Goal: Information Seeking & Learning: Learn about a topic

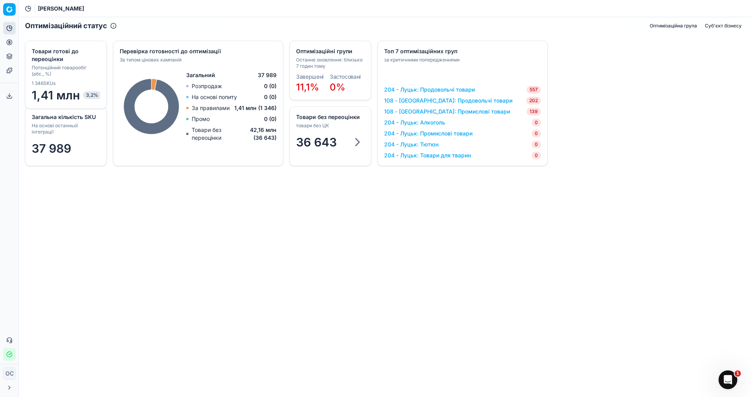
click at [363, 91] on link "204 - Луцьк: Продовольчі товари" at bounding box center [429, 90] width 91 height 8
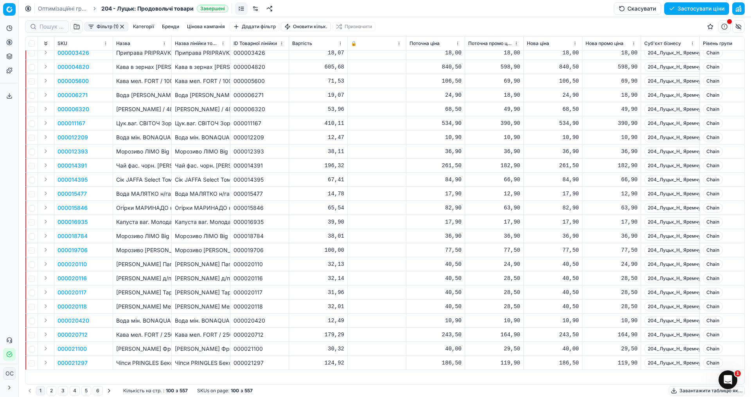
scroll to position [39, 0]
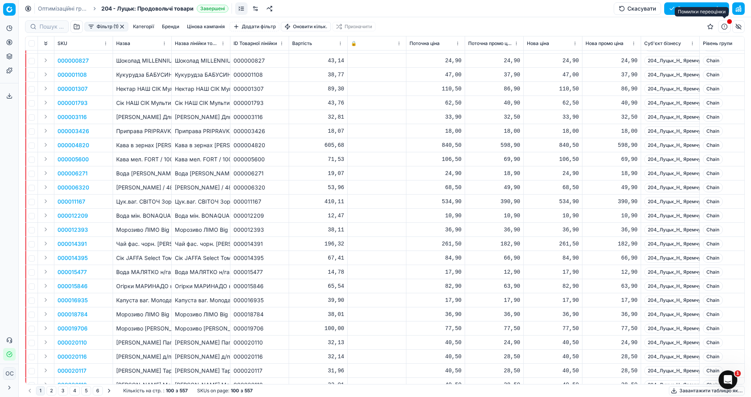
click at [363, 24] on span "button" at bounding box center [729, 21] width 5 height 5
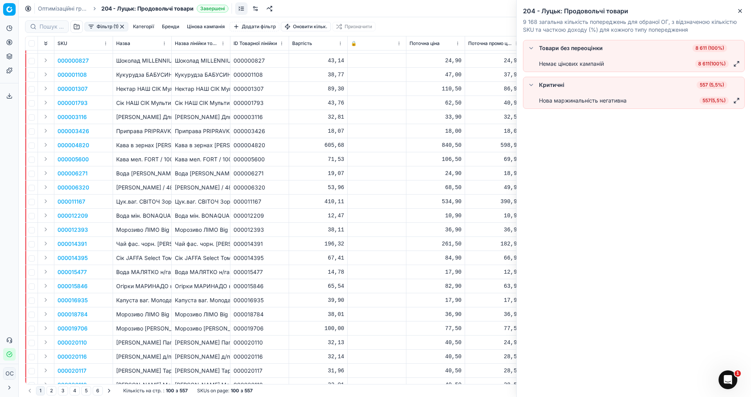
click at [294, 117] on div "32,81" at bounding box center [318, 117] width 52 height 8
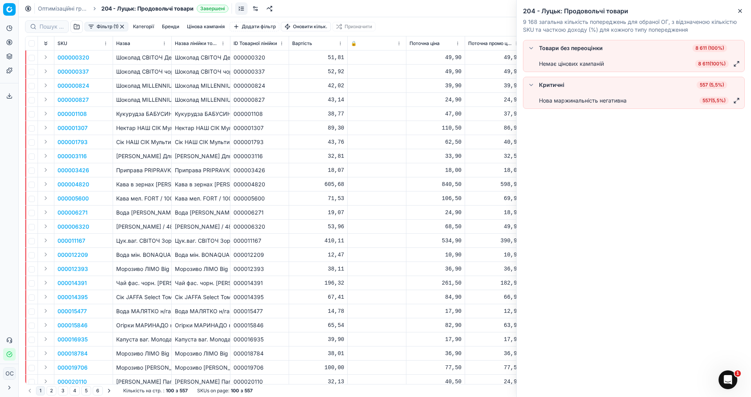
click at [110, 23] on button "Фільтр (1)" at bounding box center [107, 26] width 44 height 9
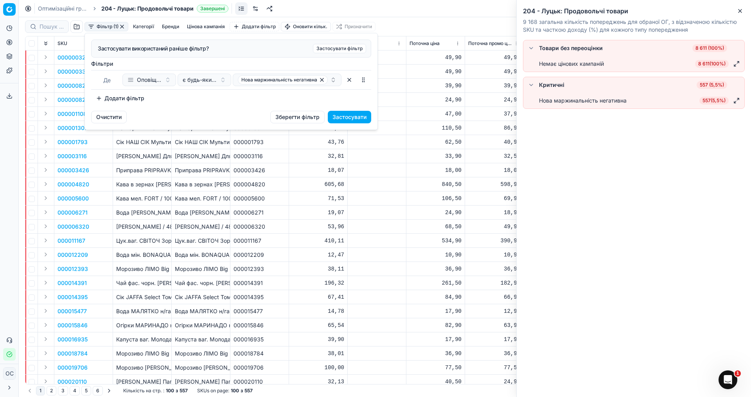
click at [363, 128] on html "Pricing platform Аналітика Цінова оптимізація Асортимент продукції Шаблони Серв…" at bounding box center [375, 198] width 751 height 397
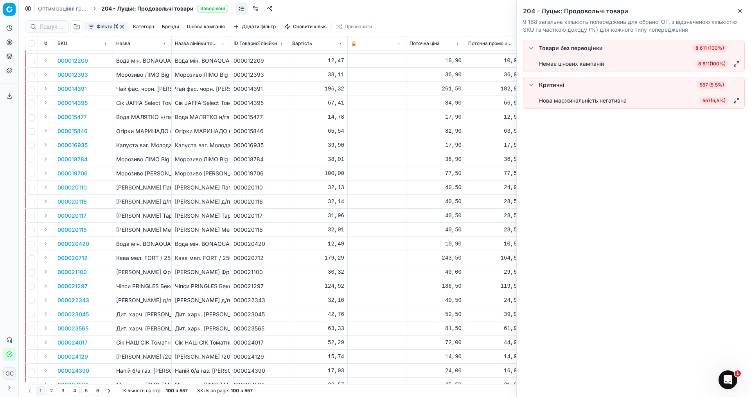
scroll to position [196, 0]
click at [363, 12] on icon "button" at bounding box center [740, 11] width 6 height 6
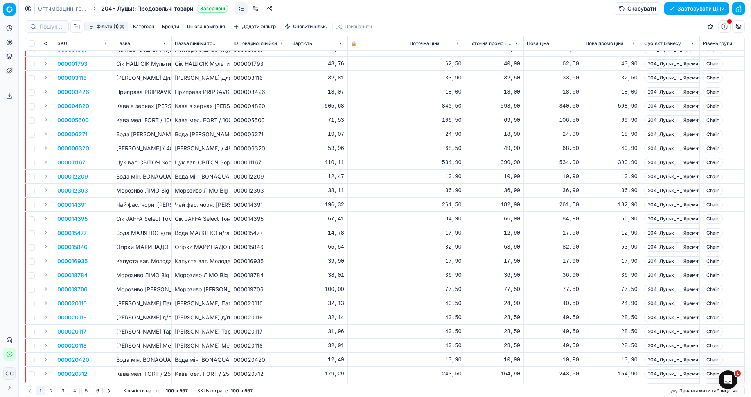
scroll to position [39, 0]
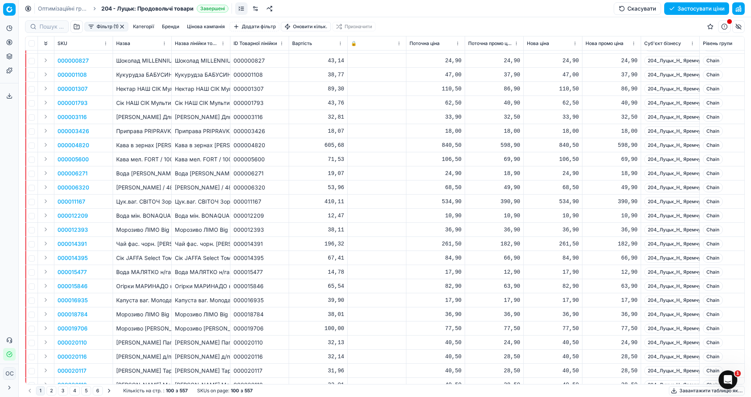
click at [75, 25] on button "button" at bounding box center [76, 26] width 13 height 13
click at [146, 25] on button "Категорії" at bounding box center [143, 26] width 27 height 9
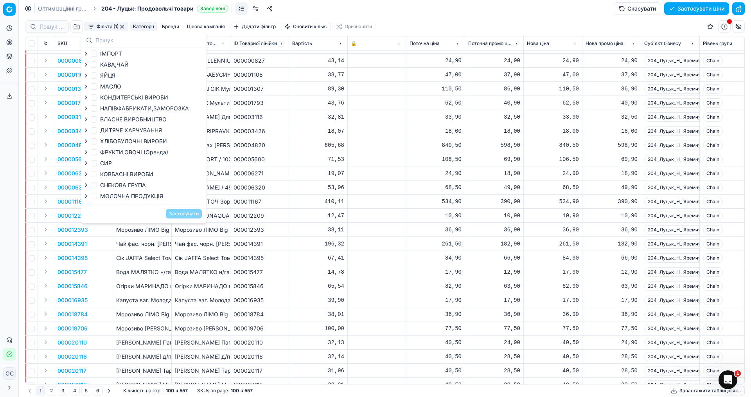
click at [177, 26] on button "Бренди" at bounding box center [170, 26] width 23 height 9
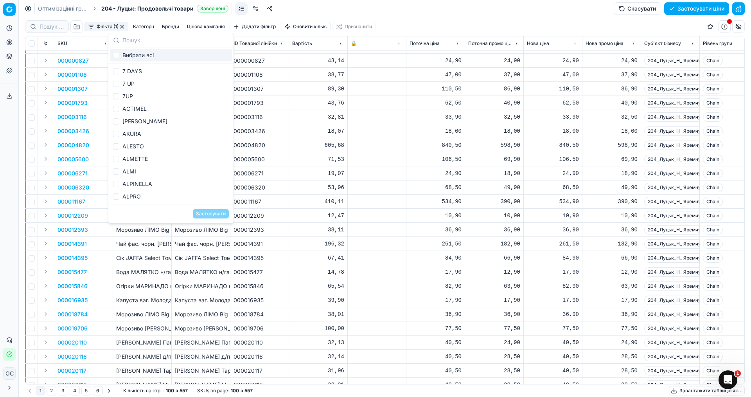
drag, startPoint x: 434, startPoint y: 21, endPoint x: 212, endPoint y: 17, distance: 221.9
click at [363, 20] on div "Фільтр (1) Категорії Бренди Цінова кампанія Додати фільтр Оновити кільк. Призна…" at bounding box center [385, 26] width 720 height 19
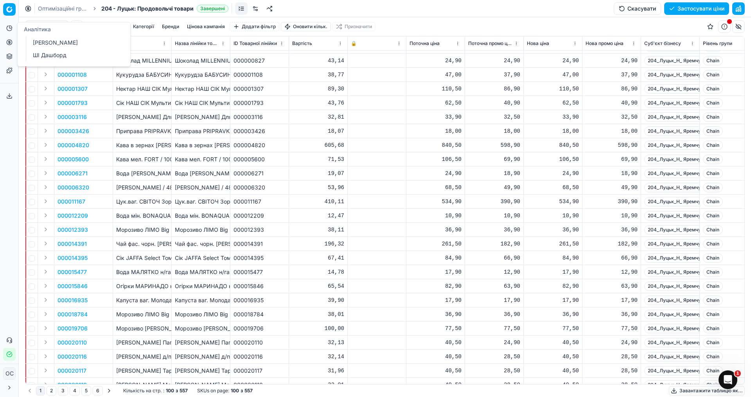
click at [9, 27] on icon at bounding box center [10, 26] width 3 height 3
click at [28, 7] on icon at bounding box center [28, 8] width 0 height 3
drag, startPoint x: 28, startPoint y: 7, endPoint x: 6, endPoint y: 21, distance: 25.3
click at [6, 21] on div "Pricing platform Аналітика Цінова оптимізація Асортимент продукції Шаблони Серв…" at bounding box center [375, 198] width 751 height 397
click at [27, 7] on icon at bounding box center [28, 8] width 6 height 6
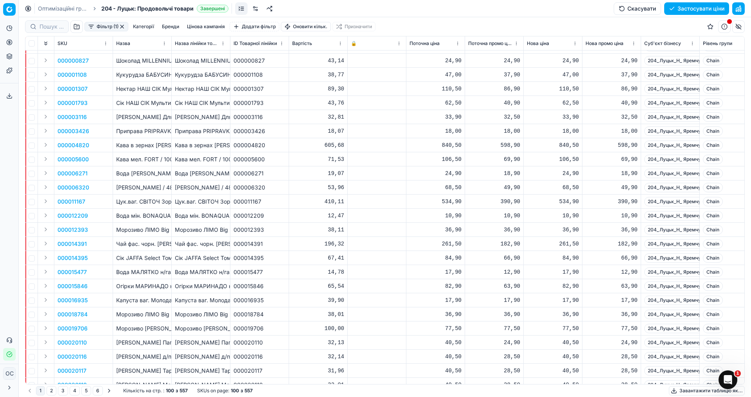
click at [28, 9] on icon at bounding box center [28, 8] width 2 height 2
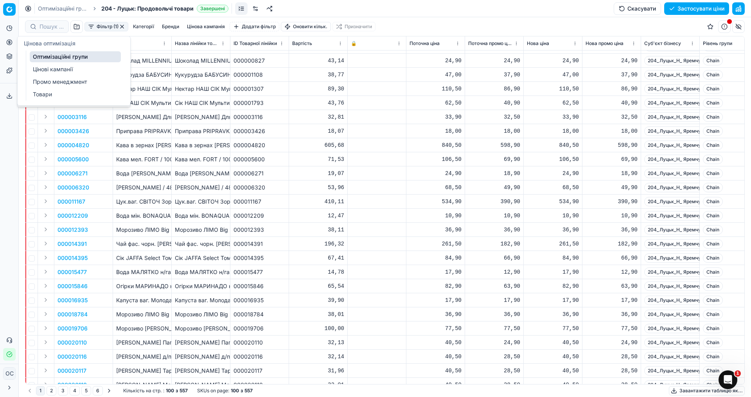
click at [8, 41] on icon at bounding box center [9, 42] width 2 height 2
click at [96, 70] on link "Цінові кампанії" at bounding box center [75, 69] width 91 height 11
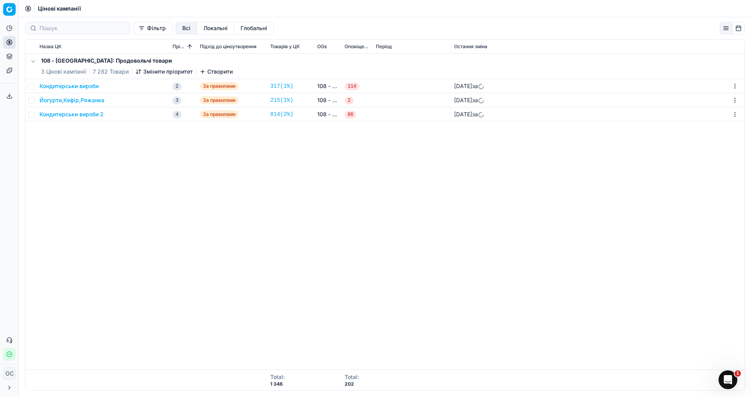
click at [178, 197] on div "108 - Івано-Франківськ: Продовольчі товари 3 Цінові кампанії 7 282 Товари Зміни…" at bounding box center [384, 212] width 719 height 316
drag, startPoint x: 168, startPoint y: 154, endPoint x: 160, endPoint y: 153, distance: 8.4
click at [168, 154] on div "108 - Івано-Франківськ: Продовольчі товари 3 Цінові кампанії 7 282 Товари Зміни…" at bounding box center [384, 212] width 719 height 316
click at [363, 218] on div "108 - Івано-Франківськ: Продовольчі товари 3 Цінові кампанії 7 282 Товари Зміни…" at bounding box center [384, 212] width 719 height 316
click at [130, 178] on div "108 - Івано-Франківськ: Продовольчі товари 3 Цінові кампанії 7 282 Товари Зміни…" at bounding box center [384, 212] width 719 height 316
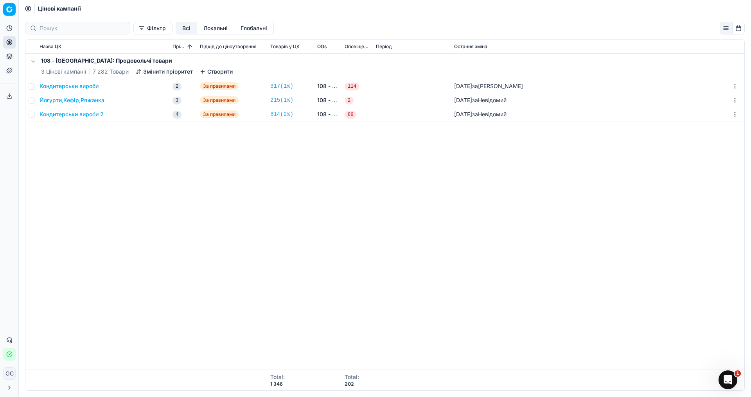
click at [76, 227] on div "108 - Івано-Франківськ: Продовольчі товари 3 Цінові кампанії 7 282 Товари Зміни…" at bounding box center [384, 212] width 719 height 316
click at [11, 29] on icon at bounding box center [9, 28] width 6 height 6
click at [9, 42] on icon at bounding box center [9, 42] width 0 height 3
click at [51, 68] on link "Цінові кампанії" at bounding box center [75, 69] width 91 height 11
click at [54, 69] on link "Цінові кампанії" at bounding box center [75, 69] width 91 height 11
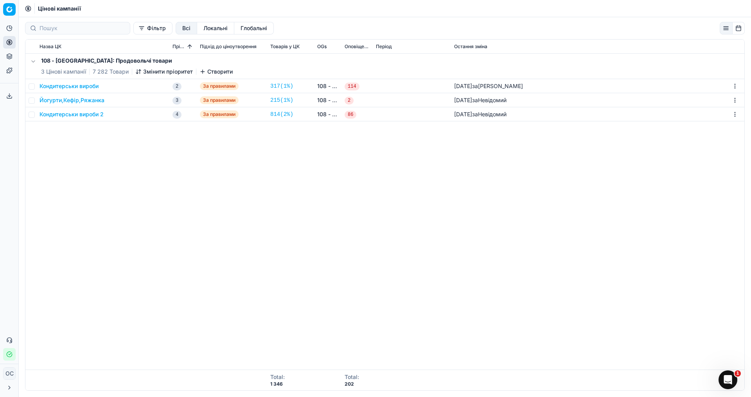
click at [2, 40] on div "Аналітика Цінова оптимізація Асортимент продукції Шаблони" at bounding box center [9, 49] width 18 height 61
click at [11, 43] on icon at bounding box center [9, 42] width 6 height 6
click at [61, 53] on link "Оптимізаційні групи" at bounding box center [75, 56] width 91 height 11
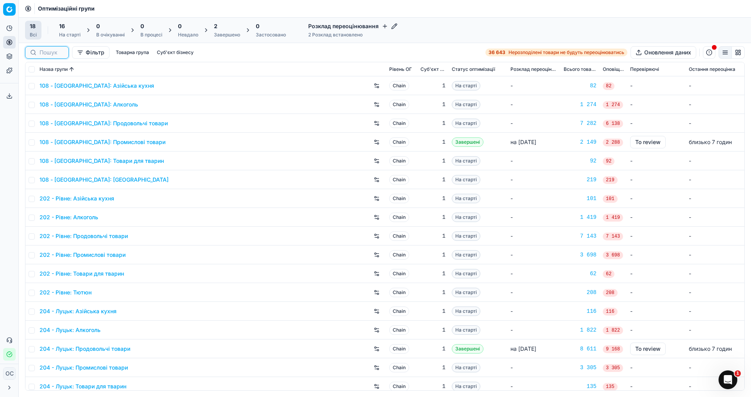
click at [44, 51] on input at bounding box center [52, 53] width 24 height 8
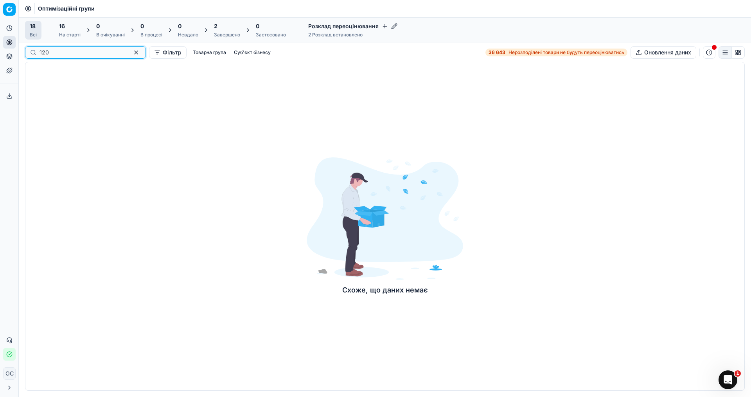
type input "120"
click at [80, 57] on div "120" at bounding box center [85, 52] width 121 height 13
click at [131, 52] on button "button" at bounding box center [135, 52] width 9 height 9
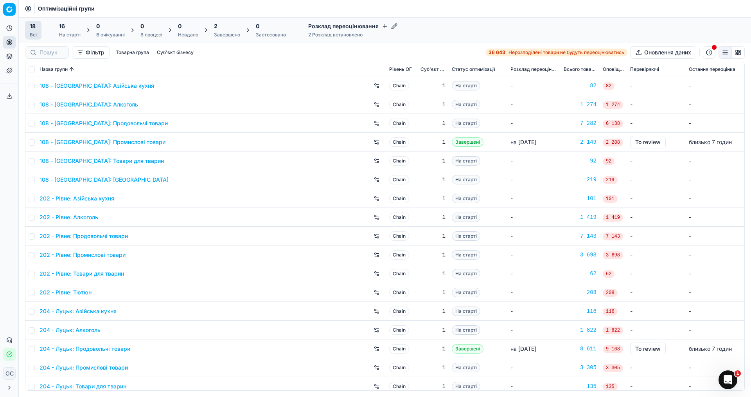
click at [363, 86] on button "button" at bounding box center [377, 85] width 13 height 13
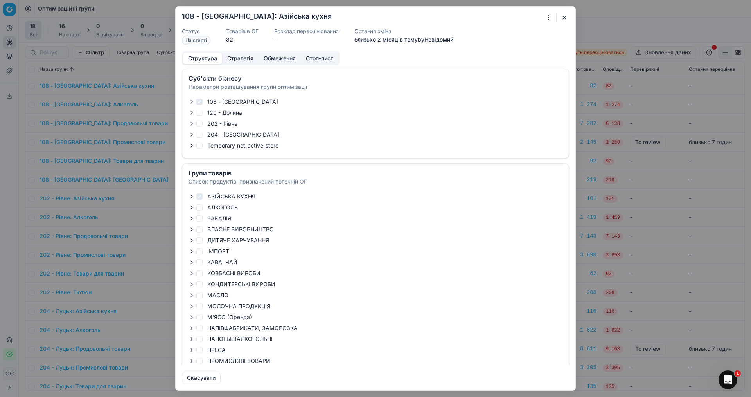
click at [363, 20] on button "button" at bounding box center [564, 17] width 9 height 9
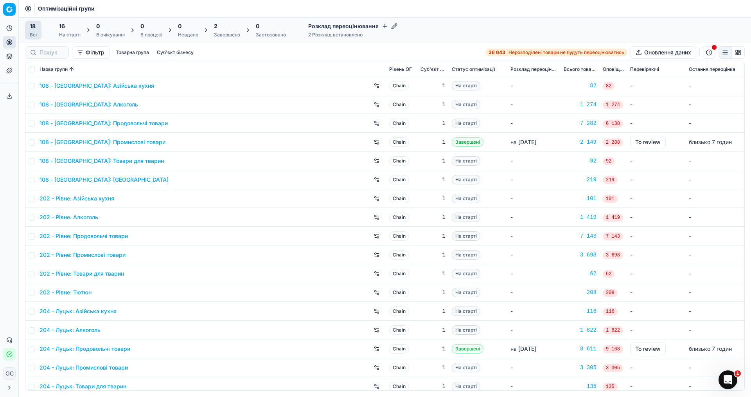
click at [363, 54] on button "button" at bounding box center [738, 52] width 13 height 13
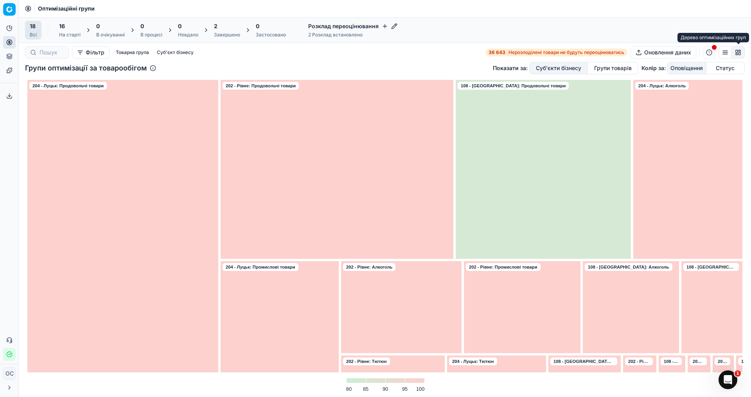
click at [363, 53] on button "button" at bounding box center [738, 52] width 13 height 13
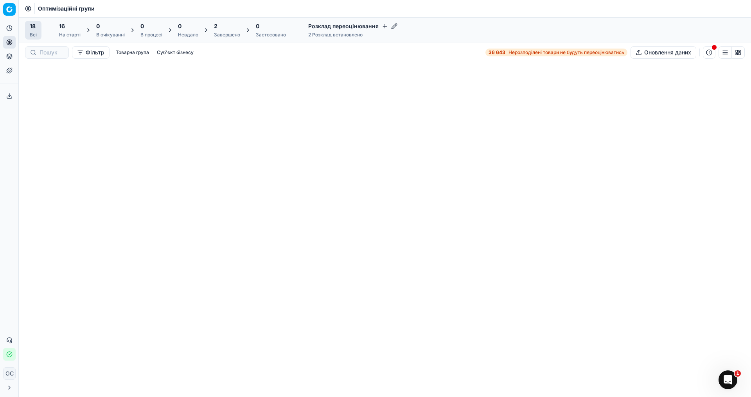
click at [363, 52] on button "button" at bounding box center [725, 52] width 13 height 13
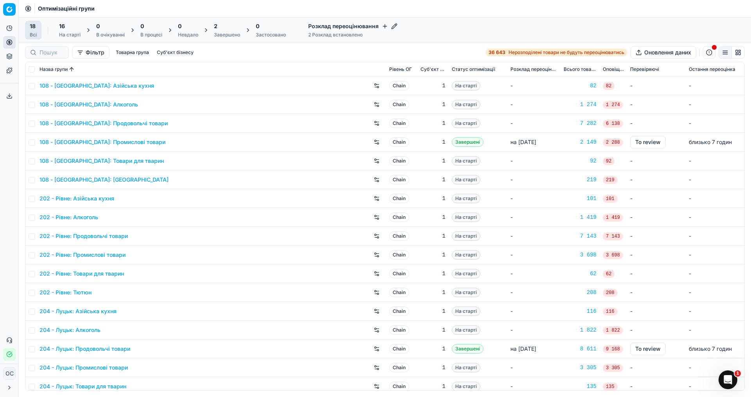
click at [2, 28] on div "Аналітика Цінова оптимізація Асортимент продукції Шаблони" at bounding box center [9, 49] width 18 height 61
drag, startPoint x: 5, startPoint y: 27, endPoint x: 10, endPoint y: 27, distance: 4.7
click at [5, 27] on button "Аналітика" at bounding box center [9, 28] width 13 height 13
click at [10, 30] on icon at bounding box center [9, 28] width 6 height 6
click at [7, 43] on circle at bounding box center [9, 42] width 5 height 5
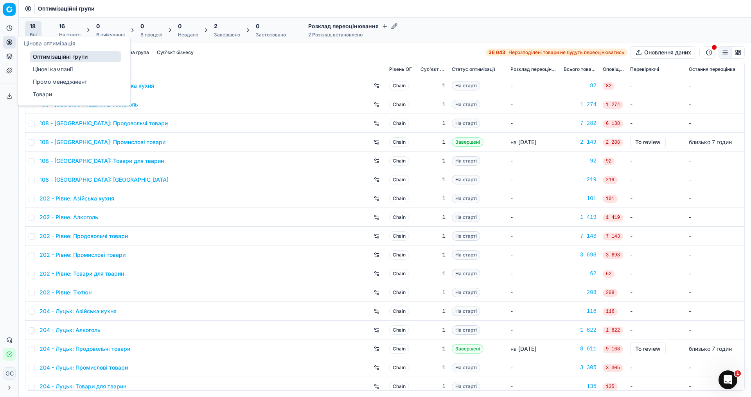
click at [12, 42] on circle at bounding box center [9, 42] width 5 height 5
click at [363, 29] on div "18 Всі 16 На старті 0 В очікуванні 0 В процесі 0 Невдало 2 Завершено 0 Застосов…" at bounding box center [385, 30] width 720 height 19
click at [363, 16] on div "Оптимізаційні групи" at bounding box center [385, 8] width 733 height 17
click at [12, 28] on icon at bounding box center [10, 26] width 3 height 3
click at [58, 66] on link "Цінові кампанії" at bounding box center [75, 69] width 91 height 11
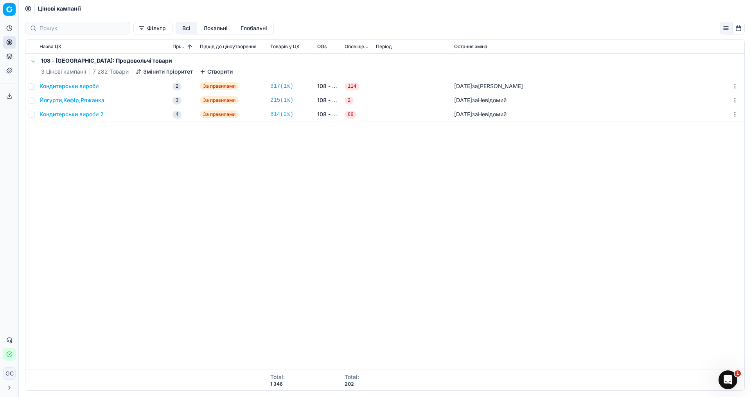
click at [363, 206] on div "108 - Івано-Франківськ: Продовольчі товари 3 Цінові кампанії 7 282 Товари Зміни…" at bounding box center [384, 212] width 719 height 316
click at [33, 61] on button "button" at bounding box center [33, 61] width 9 height 9
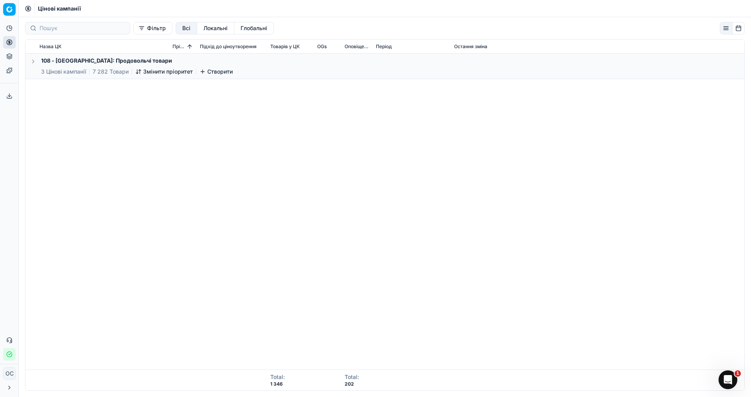
click at [33, 61] on button "button" at bounding box center [33, 61] width 9 height 9
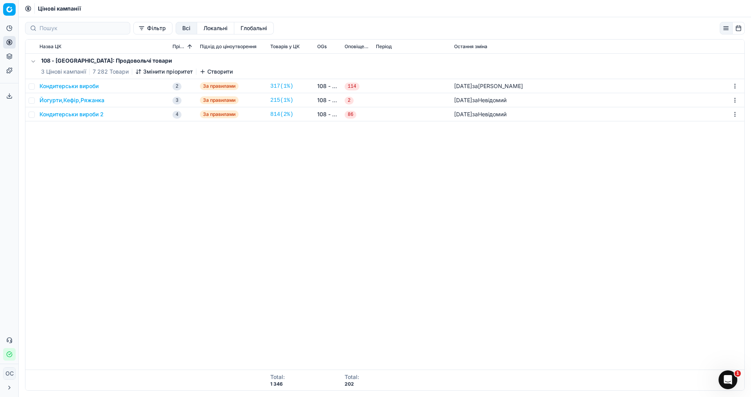
drag, startPoint x: 278, startPoint y: 259, endPoint x: 278, endPoint y: 264, distance: 4.7
click at [278, 264] on div "108 - Івано-Франківськ: Продовольчі товари 3 Цінові кампанії 7 282 Товари Зміни…" at bounding box center [384, 212] width 719 height 316
click at [363, 359] on div "108 - Івано-Франківськ: Продовольчі товари 3 Цінові кампанії 7 282 Товари Зміни…" at bounding box center [384, 212] width 719 height 316
click at [334, 342] on div "108 - Івано-Франківськ: Продовольчі товари 3 Цінові кампанії 7 282 Товари Зміни…" at bounding box center [384, 212] width 719 height 316
click at [32, 59] on button "button" at bounding box center [33, 61] width 9 height 9
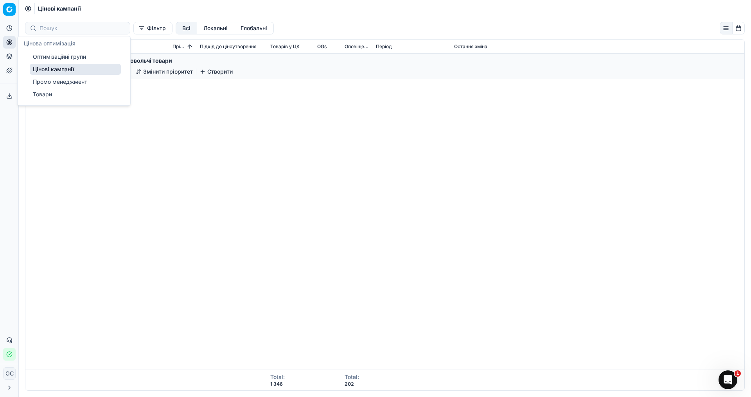
click at [9, 43] on icon at bounding box center [9, 42] width 0 height 3
click at [77, 70] on link "Цінові кампанії" at bounding box center [75, 69] width 91 height 11
click at [67, 55] on link "Оптимізаційні групи" at bounding box center [75, 56] width 91 height 11
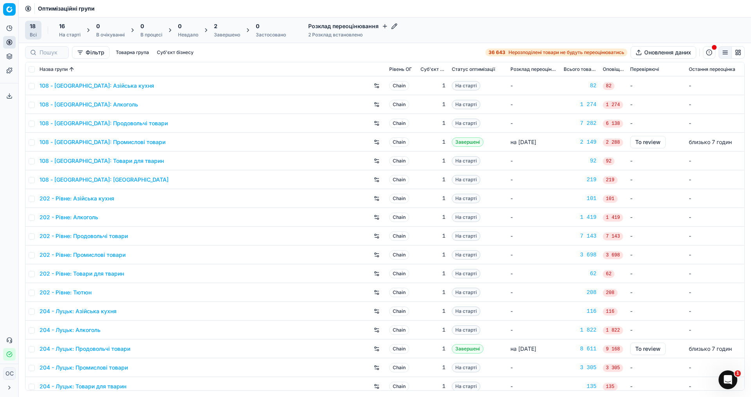
click at [337, 28] on h4 "Розклад переоцінювання" at bounding box center [352, 26] width 89 height 8
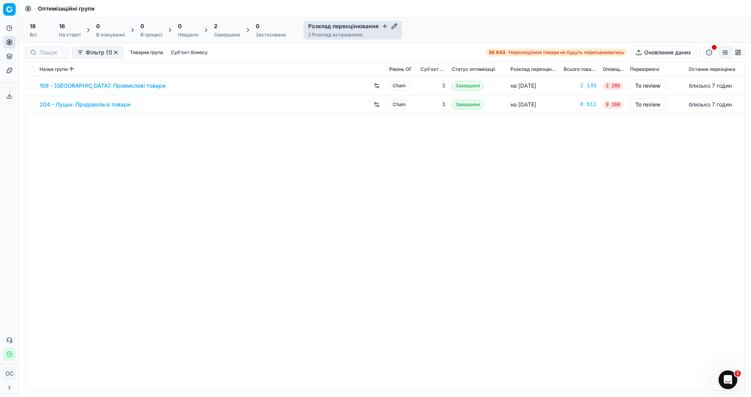
click at [98, 104] on link "204 - Луцьк: Продовольчі товари" at bounding box center [85, 105] width 91 height 8
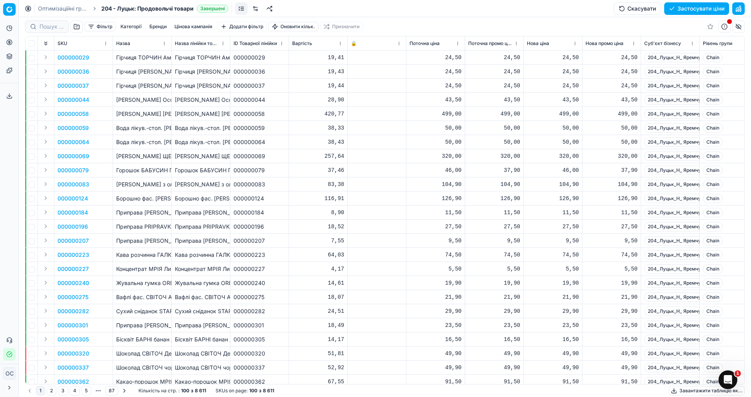
click at [38, 382] on button "1" at bounding box center [40, 390] width 9 height 9
click at [10, 382] on icon at bounding box center [9, 387] width 6 height 6
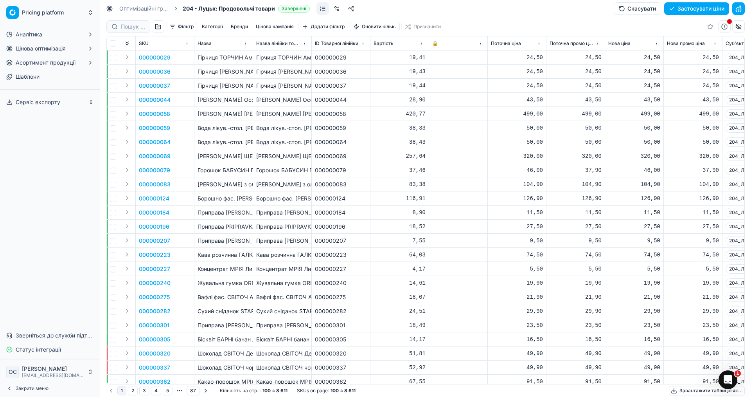
click at [50, 382] on button "Закрити меню" at bounding box center [50, 388] width 94 height 11
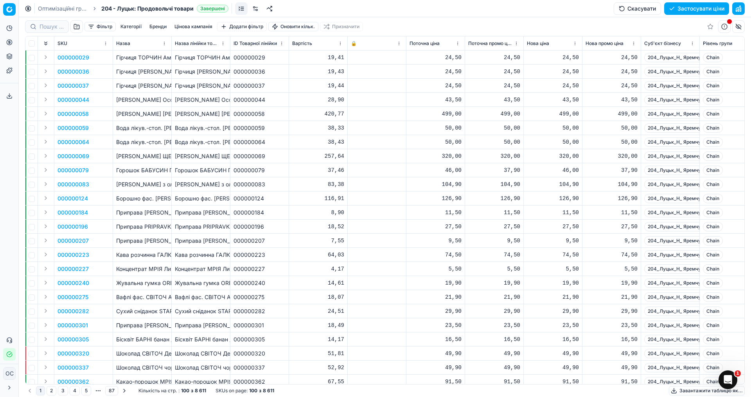
click at [9, 382] on icon at bounding box center [9, 387] width 6 height 6
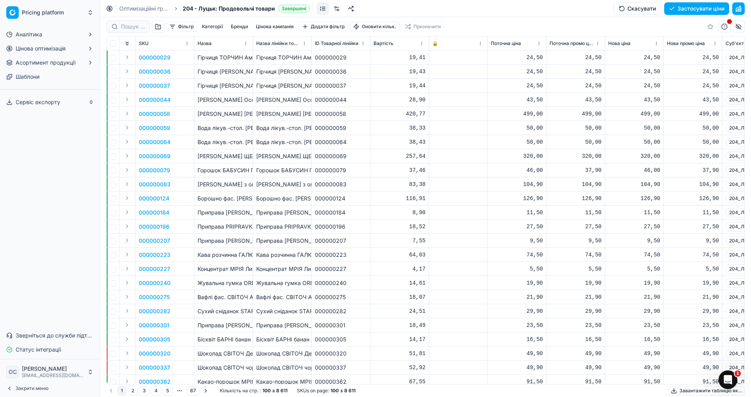
click at [363, 249] on td at bounding box center [458, 255] width 59 height 14
click at [363, 68] on td at bounding box center [458, 72] width 59 height 14
click at [363, 9] on button "Скасувати" at bounding box center [637, 8] width 47 height 13
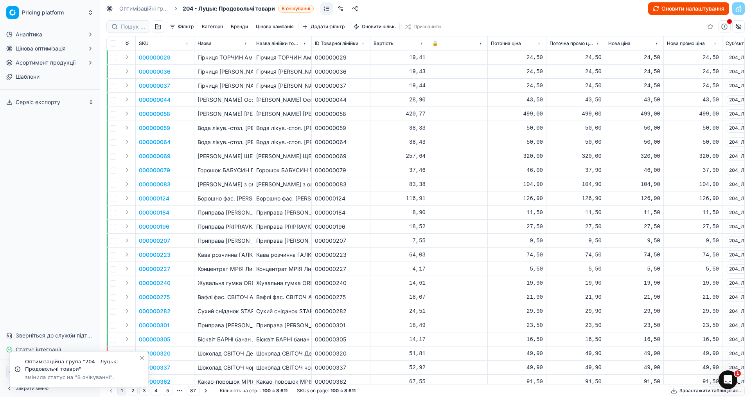
click at [363, 9] on div "Оптимізаційні групи 204 - Луцьк: Продовольчі товари В очікуванні Оновити налашт…" at bounding box center [425, 8] width 651 height 17
drag, startPoint x: 139, startPoint y: 358, endPoint x: 147, endPoint y: 355, distance: 8.6
click at [140, 358] on icon "Close toast" at bounding box center [142, 358] width 6 height 6
click at [145, 7] on link "Оптимізаційні групи" at bounding box center [144, 9] width 50 height 8
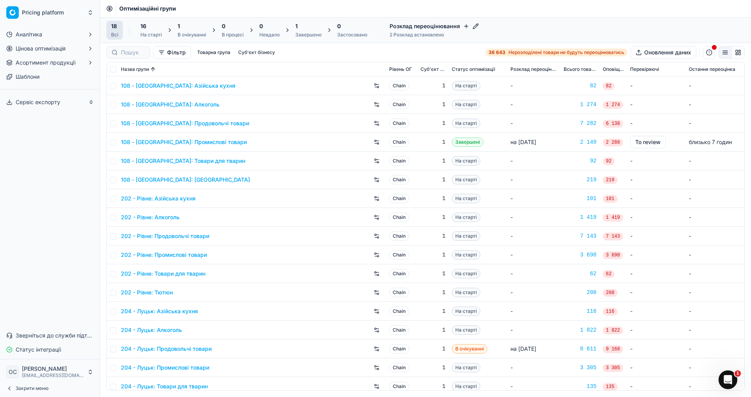
click at [155, 34] on div "На старті" at bounding box center [151, 35] width 22 height 6
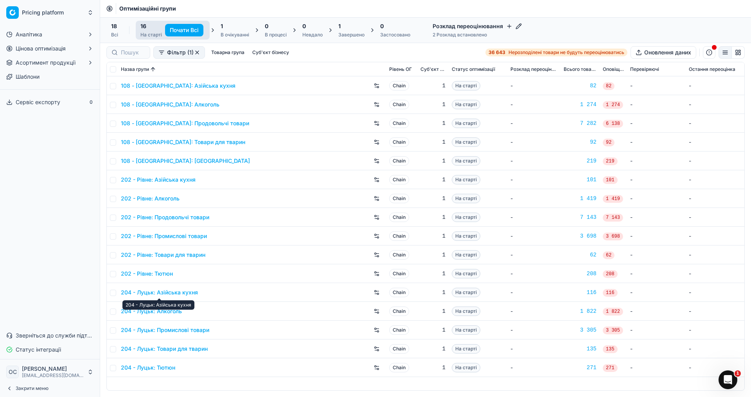
click at [189, 292] on link "204 - Луцьк: Азійська кухня" at bounding box center [159, 292] width 77 height 8
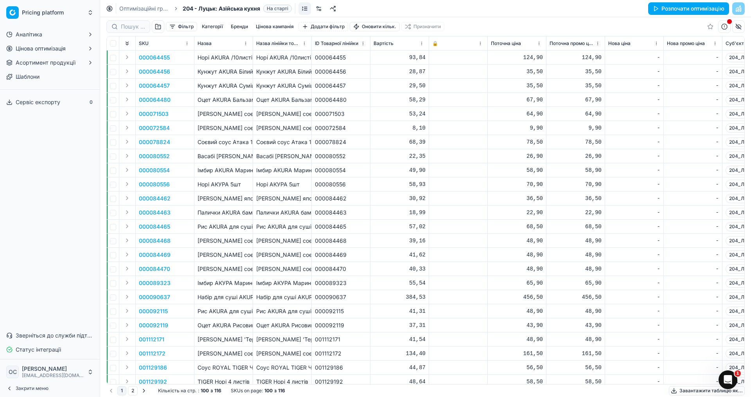
click at [156, 69] on p "000064456" at bounding box center [154, 72] width 31 height 8
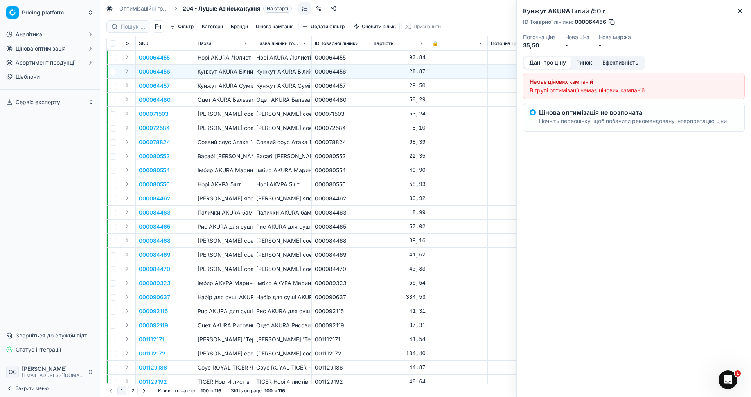
drag, startPoint x: 583, startPoint y: 64, endPoint x: 591, endPoint y: 64, distance: 7.4
click at [363, 64] on button "Ринок" at bounding box center [584, 62] width 26 height 11
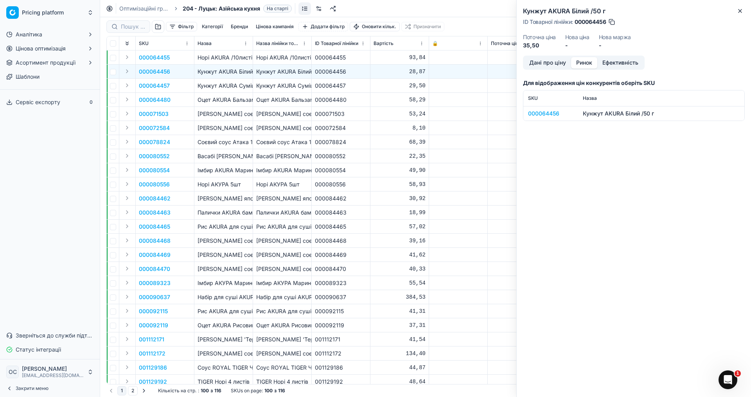
click at [363, 64] on button "Ефективність" at bounding box center [621, 62] width 46 height 11
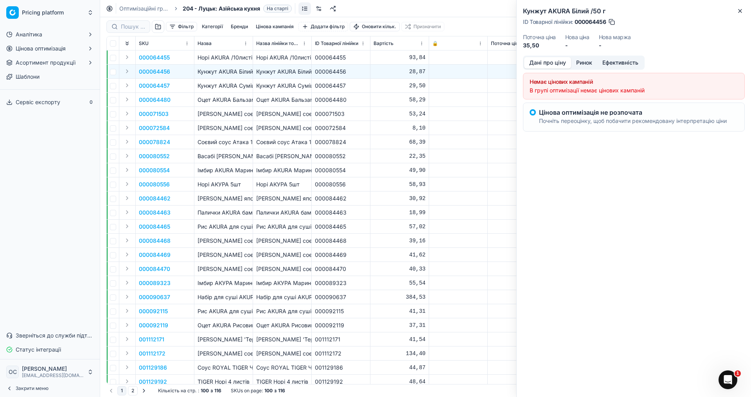
click at [363, 63] on button "Дані про ціну" at bounding box center [547, 62] width 47 height 11
click at [363, 84] on div "Немає цінових кампаній" at bounding box center [634, 82] width 209 height 8
click at [363, 112] on p "Цінова оптимізація не розпочата" at bounding box center [633, 112] width 188 height 6
click at [363, 41] on div "Нова ціна -" at bounding box center [577, 41] width 24 height 15
click at [363, 38] on dt "Нова ціна" at bounding box center [577, 36] width 24 height 5
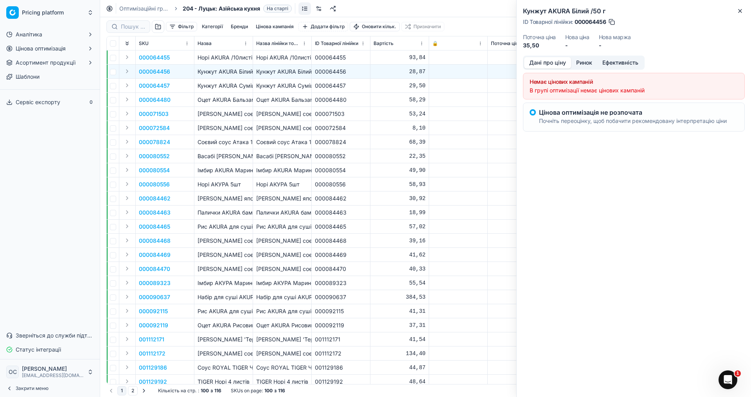
click at [363, 229] on td at bounding box center [458, 227] width 59 height 14
drag, startPoint x: 627, startPoint y: 288, endPoint x: 712, endPoint y: 66, distance: 238.6
click at [363, 288] on div "Кунжут AKURA Білий /50 г ID Товарної лінійки : 000064456 Поточна ціна 35,50 Нов…" at bounding box center [634, 198] width 235 height 397
click at [363, 10] on div "Кунжут AKURA Білий /50 г ID Товарної лінійки : 000064456 Поточна ціна 35,50 Нов…" at bounding box center [634, 28] width 234 height 56
click at [363, 8] on icon "button" at bounding box center [740, 11] width 6 height 6
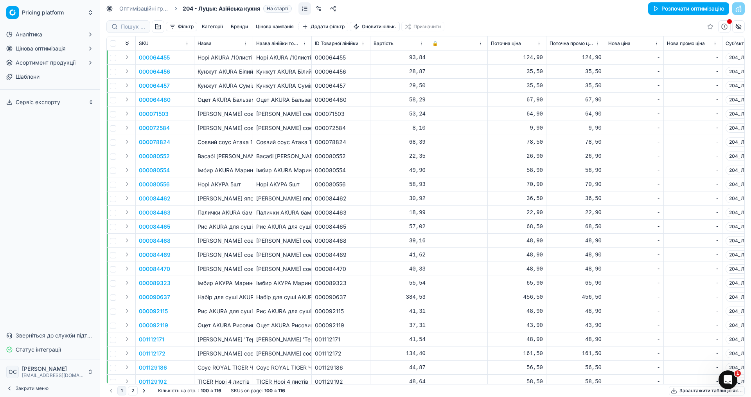
click at [347, 225] on div "000084465" at bounding box center [341, 227] width 52 height 8
click at [339, 28] on button "Додати фільтр" at bounding box center [324, 26] width 50 height 9
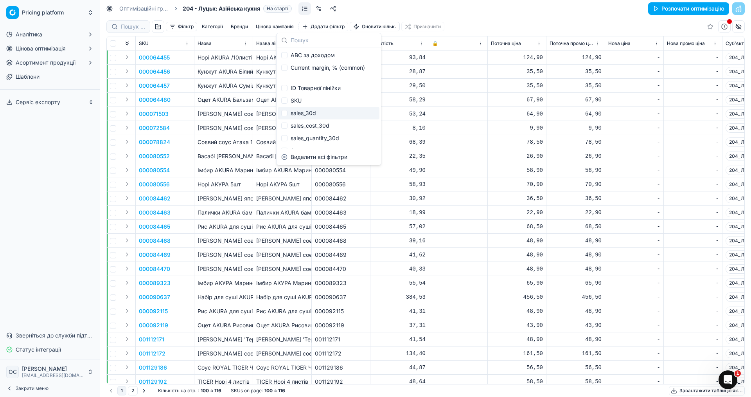
drag, startPoint x: 155, startPoint y: 225, endPoint x: 296, endPoint y: 233, distance: 141.5
click at [155, 225] on p "000084465" at bounding box center [154, 227] width 31 height 8
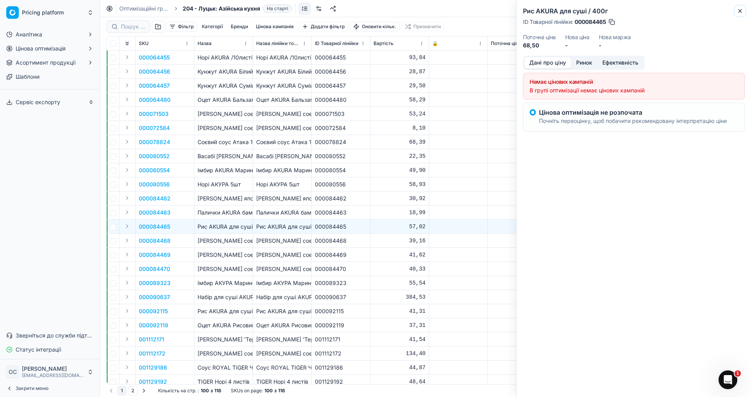
click at [363, 11] on icon "button" at bounding box center [740, 11] width 6 height 6
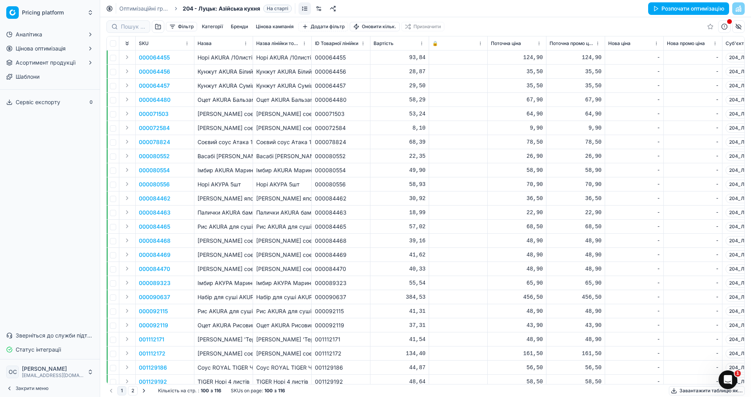
click at [48, 51] on span "Цінова оптимізація" at bounding box center [41, 49] width 50 height 8
click at [60, 70] on link "Цінові кампанії" at bounding box center [50, 73] width 74 height 11
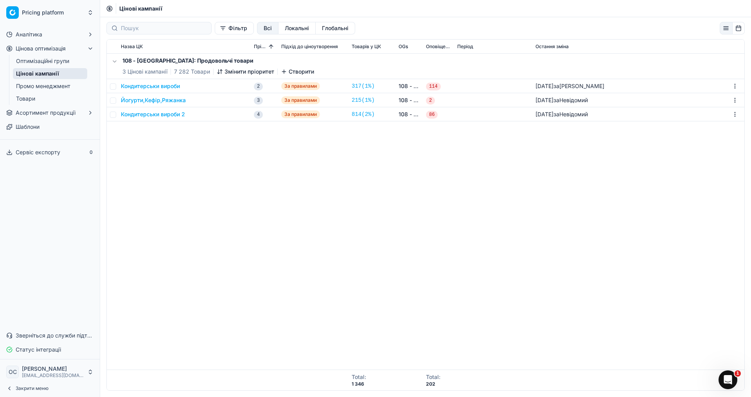
click at [222, 194] on div "108 - Івано-Франківськ: Продовольчі товари 3 Цінові кампанії 7 282 Товари Зміни…" at bounding box center [426, 212] width 638 height 316
click at [137, 81] on td "Кондитерськи вироби" at bounding box center [184, 86] width 133 height 14
click at [137, 85] on button "Кондитерськи вироби" at bounding box center [150, 86] width 59 height 8
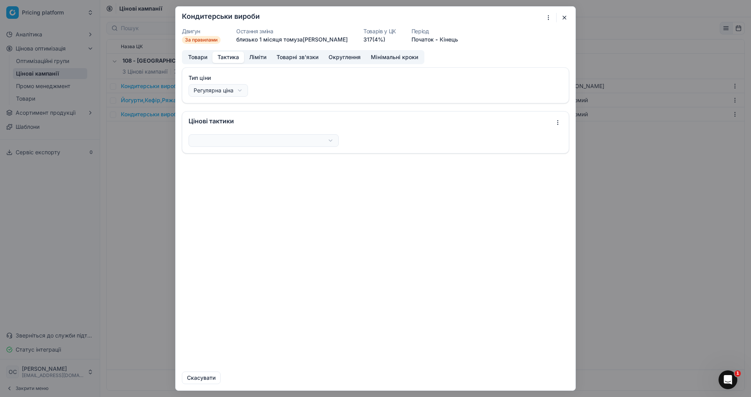
click at [236, 54] on button "Тактика" at bounding box center [228, 57] width 32 height 11
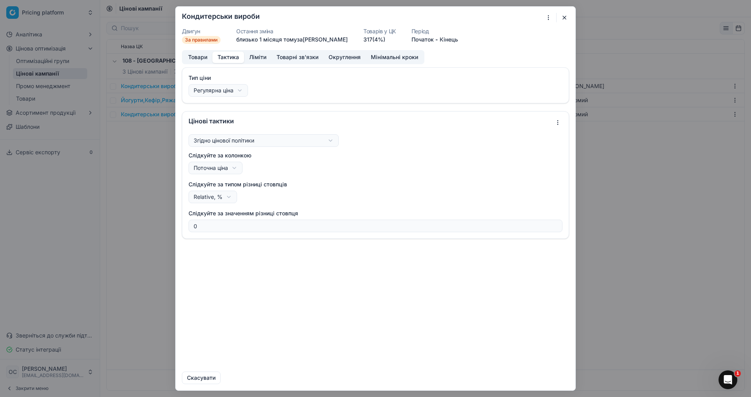
click at [258, 57] on button "Ліміти" at bounding box center [257, 57] width 27 height 11
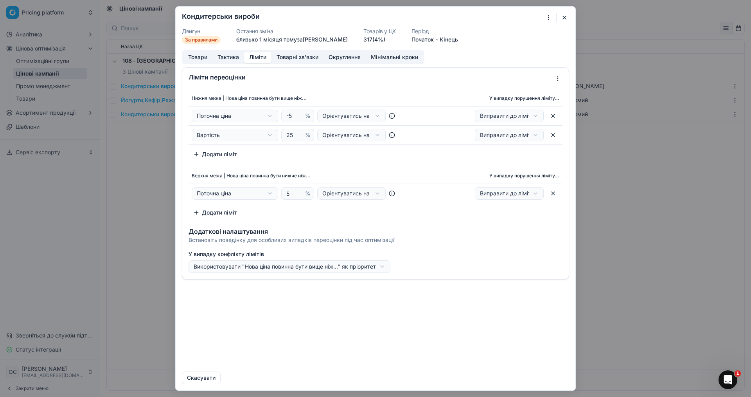
click at [195, 53] on button "Товари" at bounding box center [197, 57] width 29 height 11
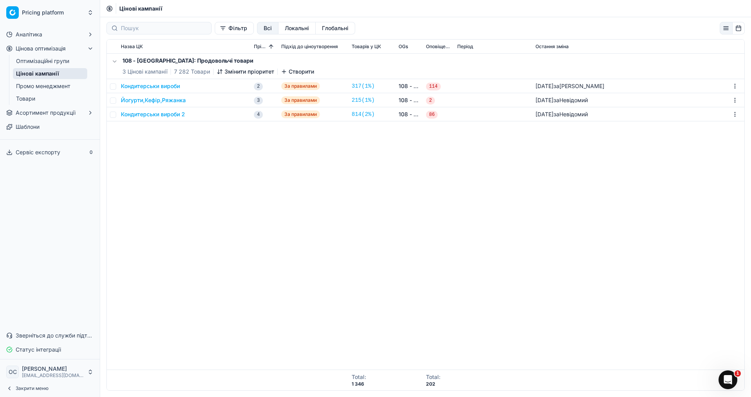
click at [134, 167] on div "Ми зберігаємо налаштування ЦК. Будь ласка, зачекайте, це може зайняти декілька …" at bounding box center [375, 198] width 751 height 397
click at [353, 198] on div "108 - Івано-Франківськ: Продовольчі товари 3 Цінові кампанії 7 282 Товари Зміни…" at bounding box center [426, 212] width 638 height 316
click at [286, 72] on icon "button" at bounding box center [284, 71] width 6 height 6
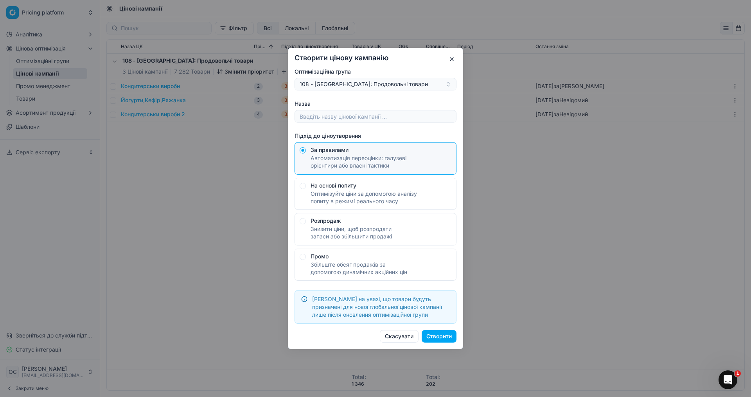
click at [363, 83] on button "108 - [GEOGRAPHIC_DATA]: Продовольчі товари" at bounding box center [376, 84] width 162 height 13
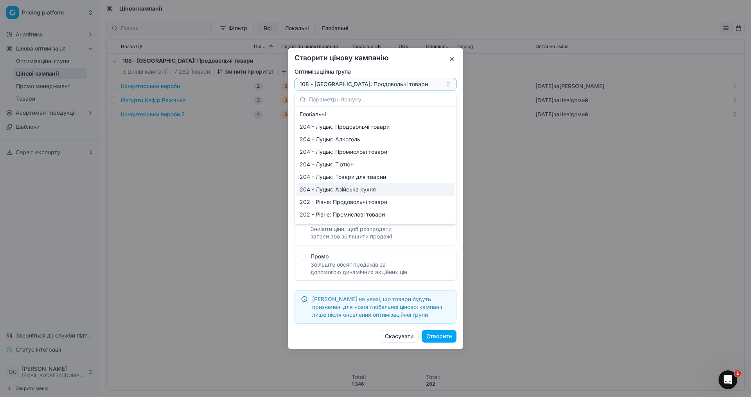
click at [363, 190] on div "204 - Луцьк: Азійська кухня" at bounding box center [376, 189] width 158 height 13
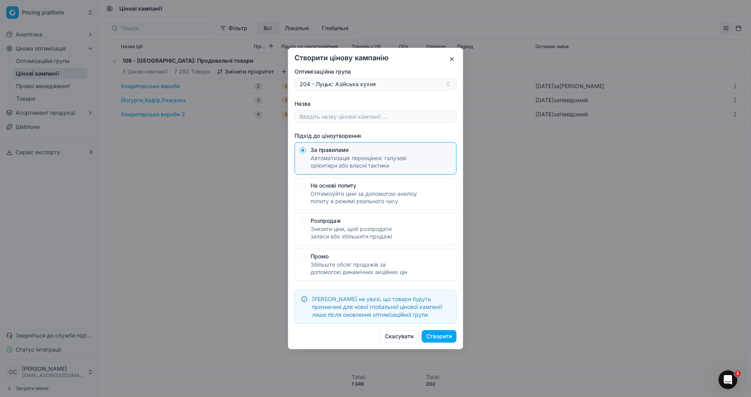
click at [363, 336] on button "Скасувати" at bounding box center [399, 336] width 39 height 13
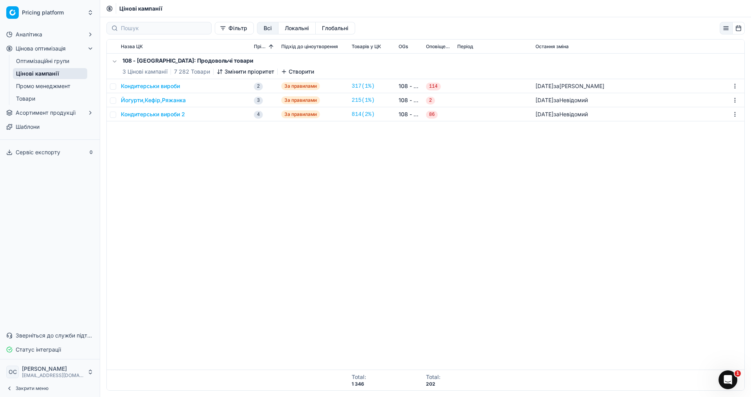
click at [188, 268] on div "108 - Івано-Франківськ: Продовольчі товари 3 Цінові кампанії 7 282 Товари Зміни…" at bounding box center [426, 212] width 638 height 316
click at [168, 84] on button "Кондитерськи вироби" at bounding box center [150, 86] width 59 height 8
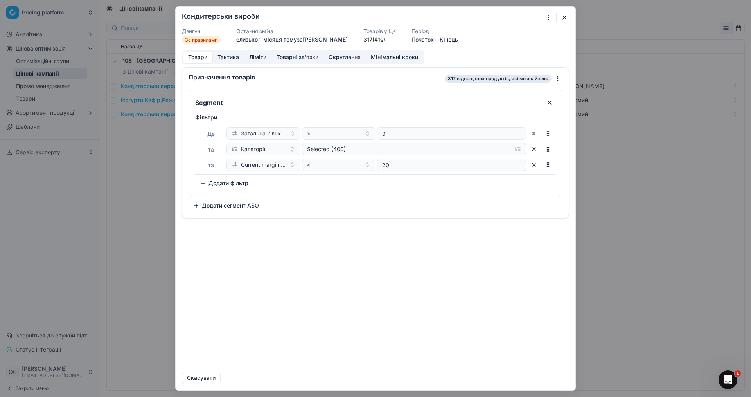
click at [229, 60] on button "Тактика" at bounding box center [228, 57] width 32 height 11
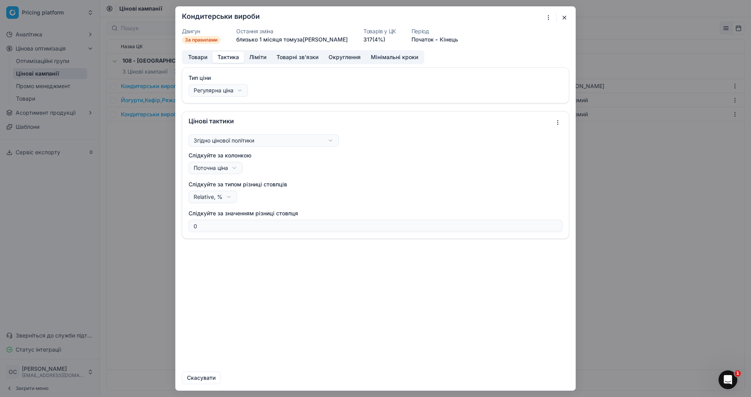
click at [252, 56] on button "Ліміти" at bounding box center [257, 57] width 27 height 11
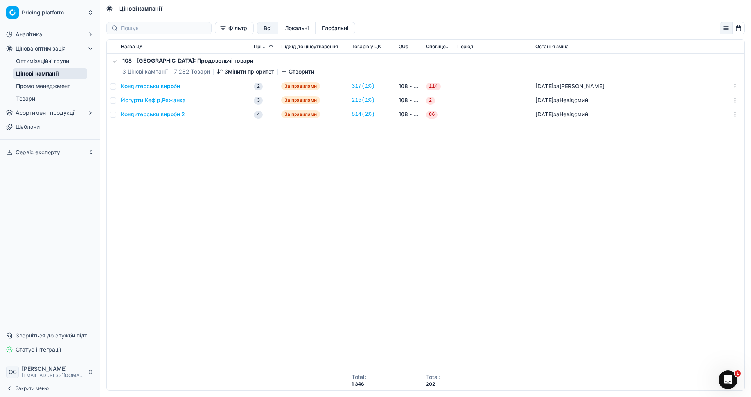
drag, startPoint x: 638, startPoint y: 252, endPoint x: 624, endPoint y: 234, distance: 22.8
click at [363, 250] on div "Ми зберігаємо налаштування ЦК. Будь ласка, зачекайте, це може зайняти декілька …" at bounding box center [375, 198] width 751 height 397
click at [41, 68] on link "Цінові кампанії" at bounding box center [50, 73] width 74 height 11
click at [46, 73] on link "Цінові кампанії" at bounding box center [50, 73] width 74 height 11
click at [48, 63] on link "Оптимізаційні групи" at bounding box center [50, 61] width 74 height 11
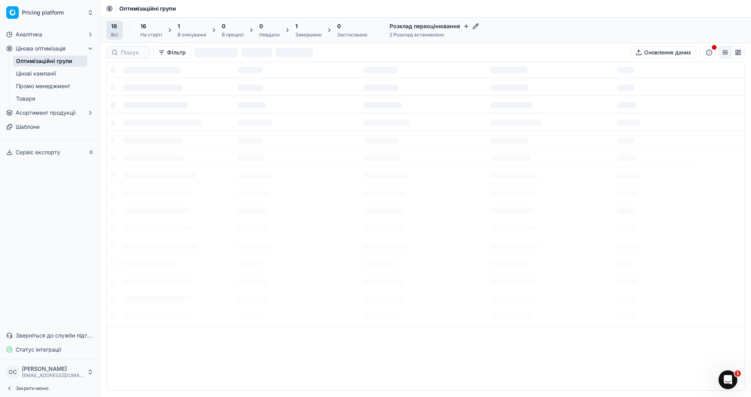
click at [49, 49] on span "Цінова оптимізація" at bounding box center [41, 49] width 50 height 8
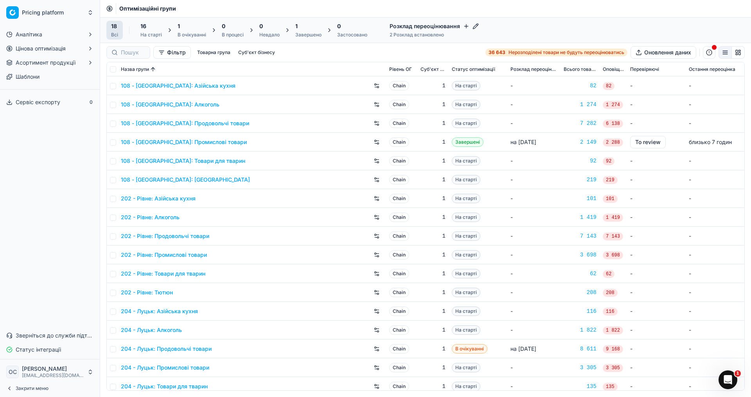
click at [90, 47] on icon "button" at bounding box center [91, 48] width 2 height 3
click at [69, 88] on link "Промо менеджмент" at bounding box center [50, 86] width 74 height 11
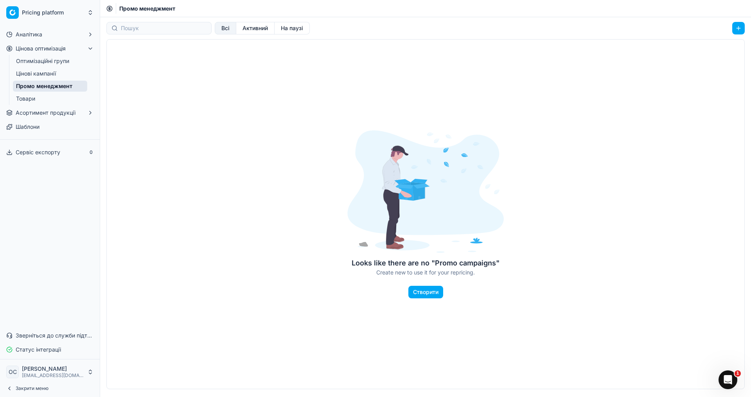
click at [363, 290] on button "Створити" at bounding box center [426, 292] width 35 height 13
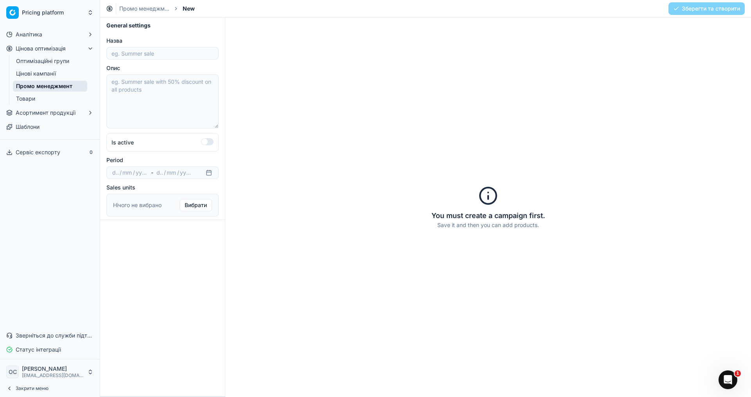
click at [44, 74] on link "Цінові кампанії" at bounding box center [50, 73] width 74 height 11
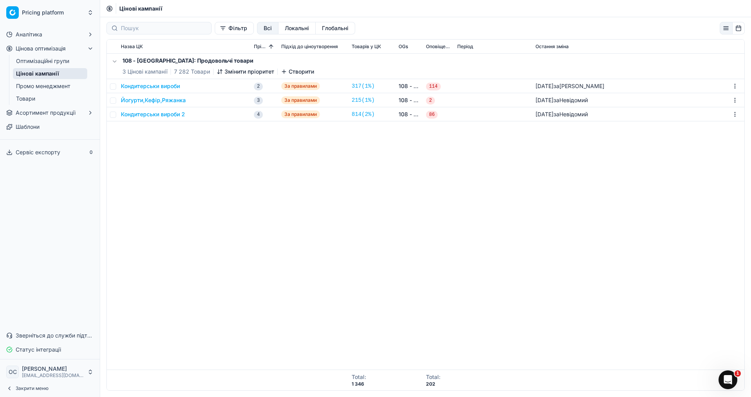
click at [48, 90] on link "Промо менеджмент" at bounding box center [50, 86] width 74 height 11
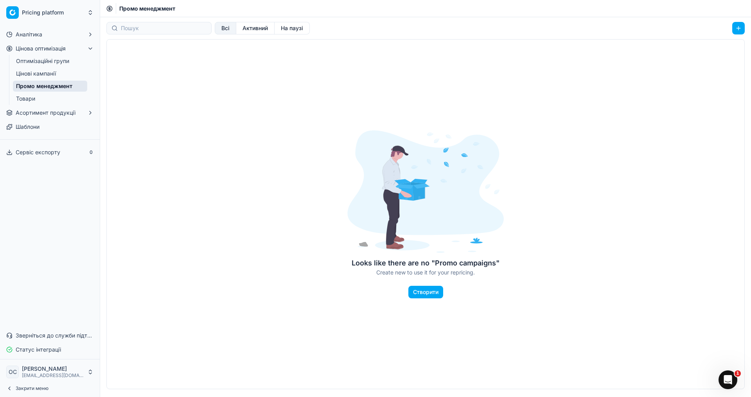
click at [247, 27] on button "Активний" at bounding box center [255, 28] width 38 height 13
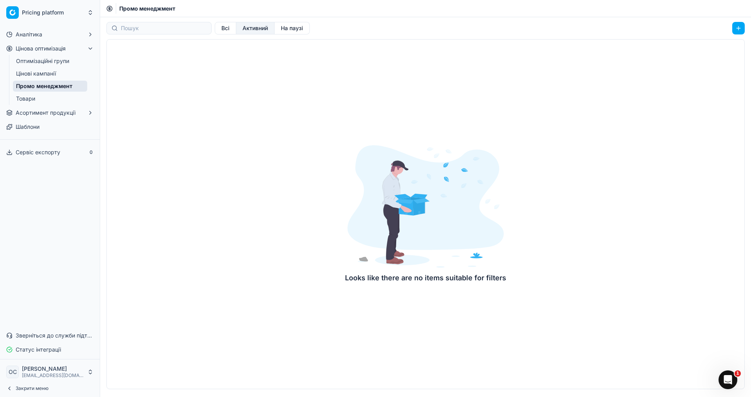
click at [275, 29] on button "На паузі" at bounding box center [292, 28] width 35 height 13
click at [215, 28] on button "Всі" at bounding box center [226, 28] width 22 height 13
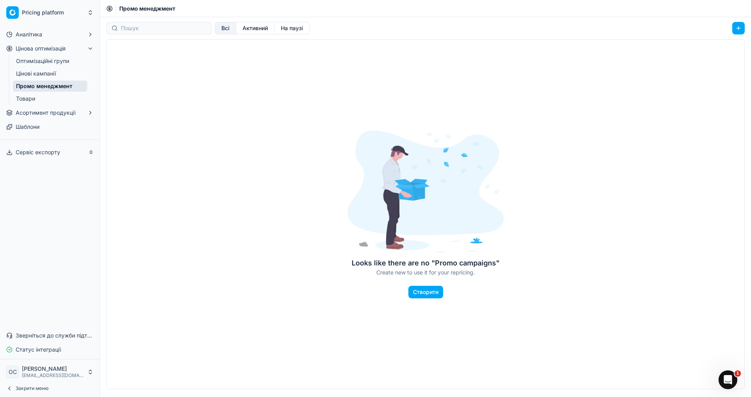
click at [41, 75] on link "Цінові кампанії" at bounding box center [50, 73] width 74 height 11
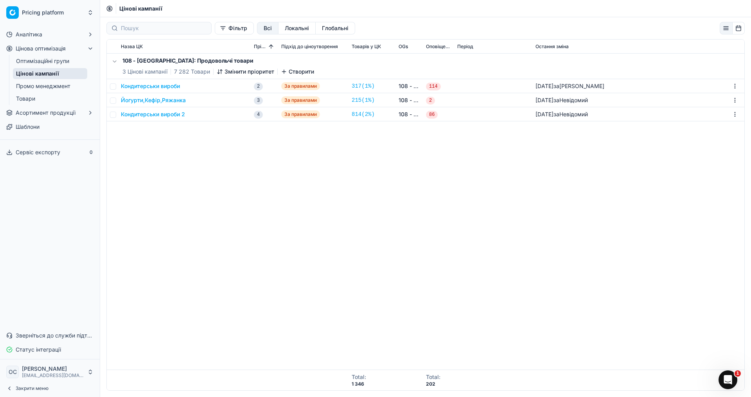
click at [80, 59] on link "Оптимізаційні групи" at bounding box center [50, 61] width 74 height 11
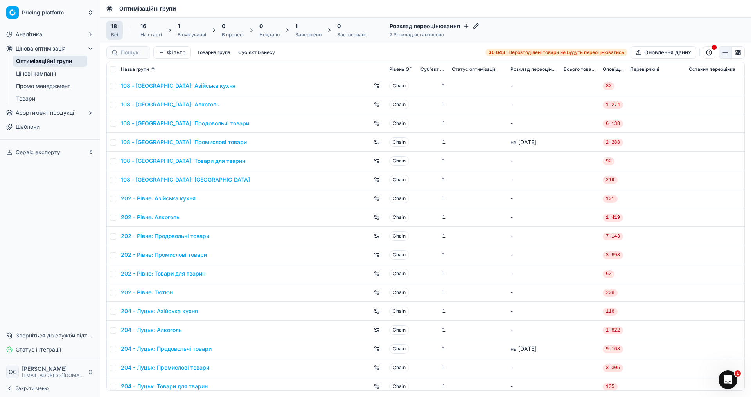
click at [86, 114] on button "Асортимент продукції" at bounding box center [50, 112] width 94 height 13
click at [71, 125] on link "Асортимент" at bounding box center [50, 125] width 74 height 11
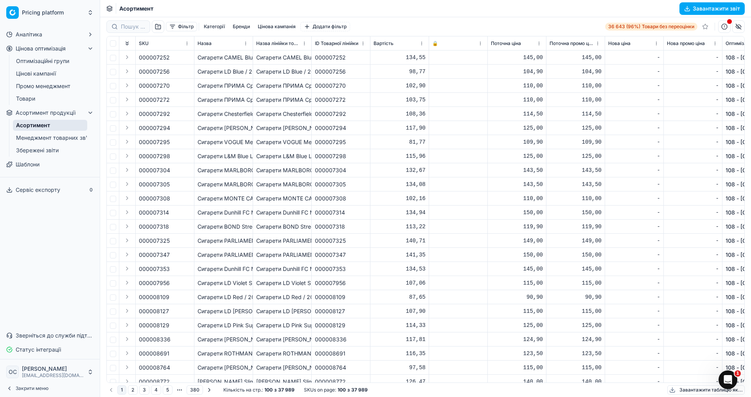
click at [57, 139] on link "Менеджмент товарних зв'язків" at bounding box center [50, 137] width 74 height 11
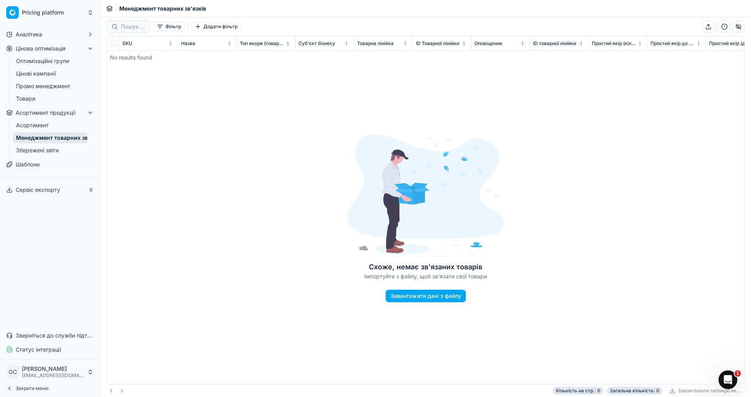
click at [54, 151] on link "Збережені звіти" at bounding box center [50, 150] width 74 height 11
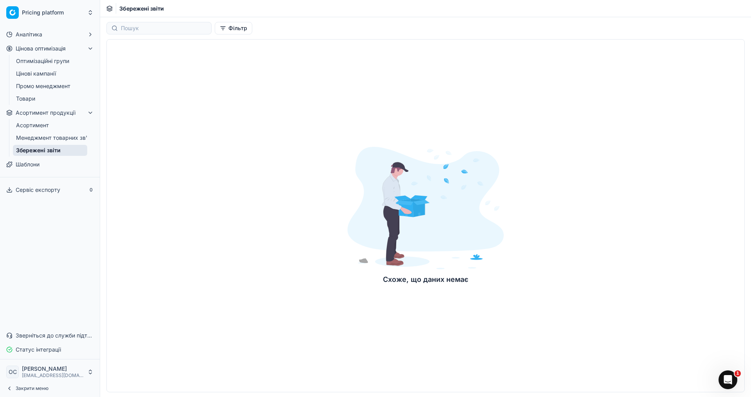
click at [34, 160] on link "Шаблони" at bounding box center [50, 164] width 94 height 13
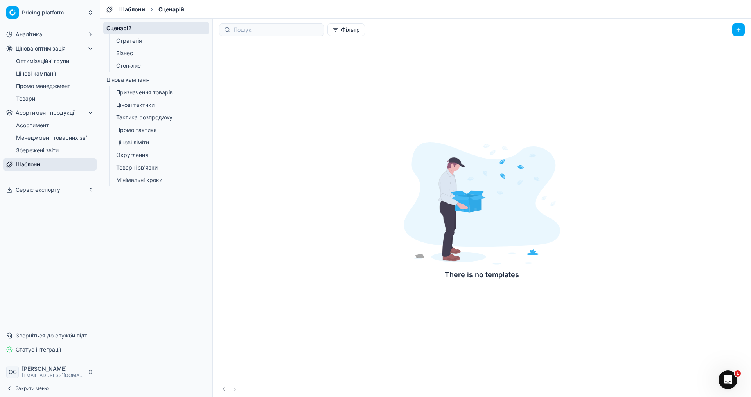
click at [152, 39] on link "Стратегія" at bounding box center [156, 40] width 87 height 11
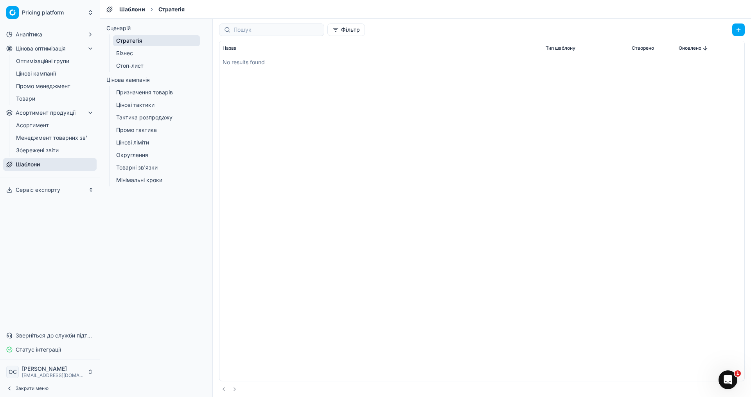
click at [154, 52] on link "Бізнес" at bounding box center [156, 53] width 87 height 11
click at [148, 64] on link "Стоп-лист" at bounding box center [156, 65] width 87 height 11
click at [151, 93] on link "Призначення товарів" at bounding box center [156, 92] width 87 height 11
click at [363, 226] on div "No results found" at bounding box center [482, 218] width 525 height 326
click at [128, 105] on link "Цінові тактики" at bounding box center [156, 104] width 87 height 11
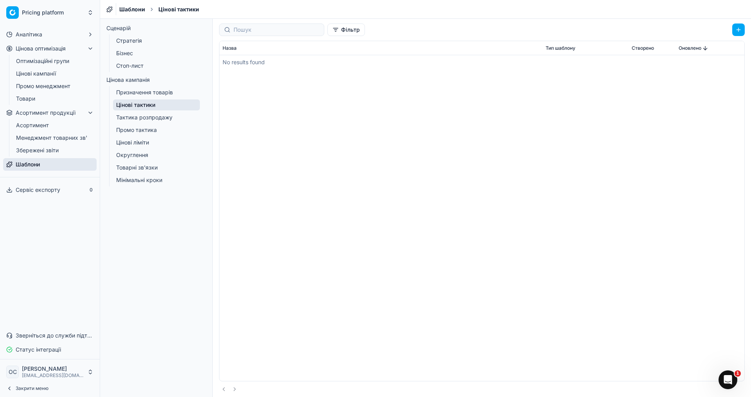
click at [185, 117] on link "Тактика розпродажу" at bounding box center [156, 117] width 87 height 11
click at [172, 127] on link "Промо тактика" at bounding box center [156, 129] width 87 height 11
click at [137, 142] on link "Цінові ліміти" at bounding box center [156, 142] width 87 height 11
click at [139, 155] on link "Округлення" at bounding box center [156, 154] width 87 height 11
click at [143, 171] on link "Товарні зв'язки" at bounding box center [156, 167] width 87 height 11
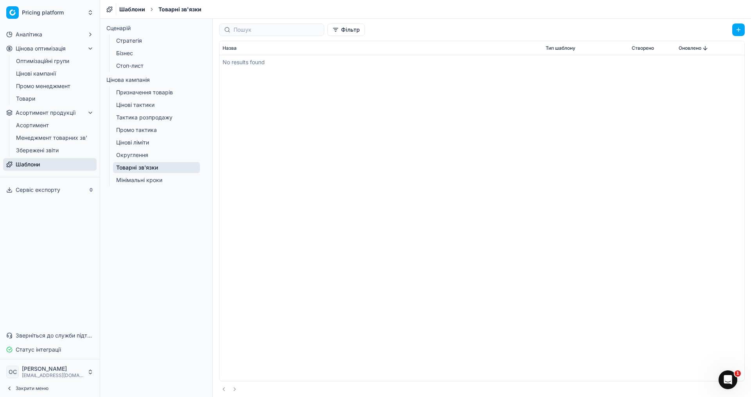
click at [137, 180] on link "Мінімальні кроки" at bounding box center [156, 180] width 87 height 11
click at [60, 51] on span "Цінова оптимізація" at bounding box center [41, 49] width 50 height 8
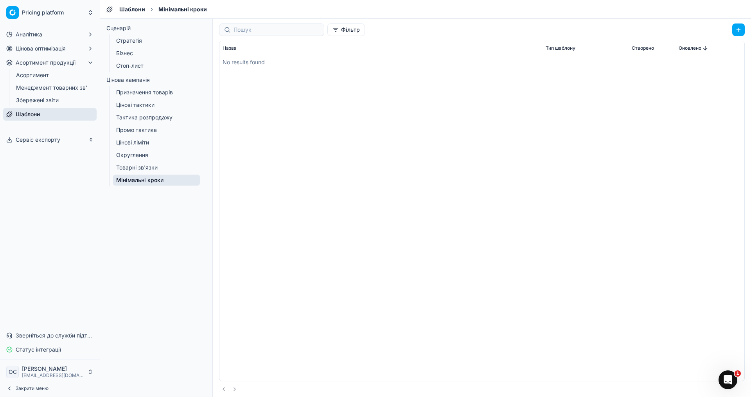
click at [67, 52] on button "Цінова оптимізація" at bounding box center [50, 48] width 94 height 13
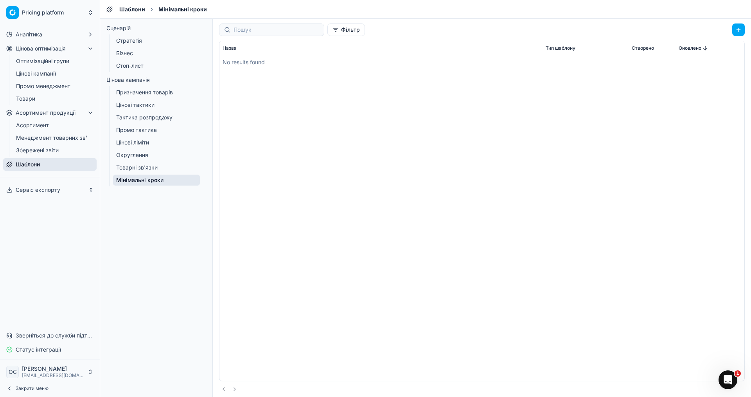
click at [66, 112] on span "Асортимент продукції" at bounding box center [46, 113] width 60 height 8
click at [94, 113] on button "Асортимент продукції" at bounding box center [50, 112] width 94 height 13
click at [90, 110] on icon "button" at bounding box center [90, 113] width 6 height 6
click at [85, 138] on link "Менеджмент товарних зв'язків" at bounding box center [50, 137] width 74 height 11
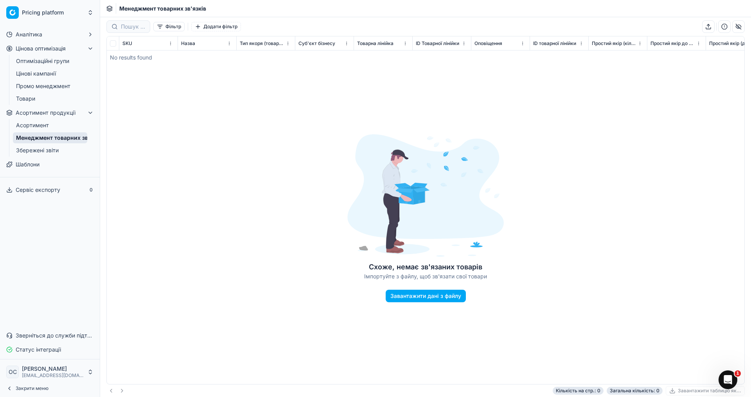
click at [363, 378] on div "Схоже, немає зв'язаних товарів Імпортуйте з файлу, щоб зв'язати свої товари Зав…" at bounding box center [426, 210] width 638 height 348
drag, startPoint x: 568, startPoint y: 346, endPoint x: 569, endPoint y: 331, distance: 14.5
click at [363, 343] on div "Схоже, немає зв'язаних товарів Імпортуйте з файлу, щоб зв'язати свої товари Зав…" at bounding box center [426, 210] width 638 height 348
drag, startPoint x: 596, startPoint y: 43, endPoint x: 577, endPoint y: 47, distance: 18.8
click at [363, 43] on span "Простий якір (кількість)" at bounding box center [614, 43] width 44 height 6
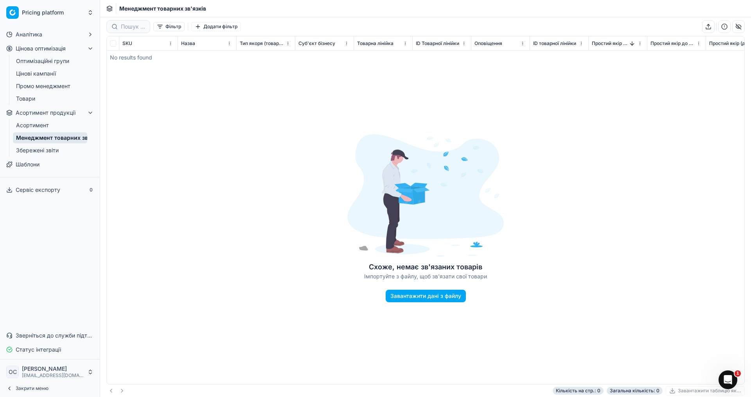
click at [47, 59] on link "Оптимізаційні групи" at bounding box center [50, 61] width 74 height 11
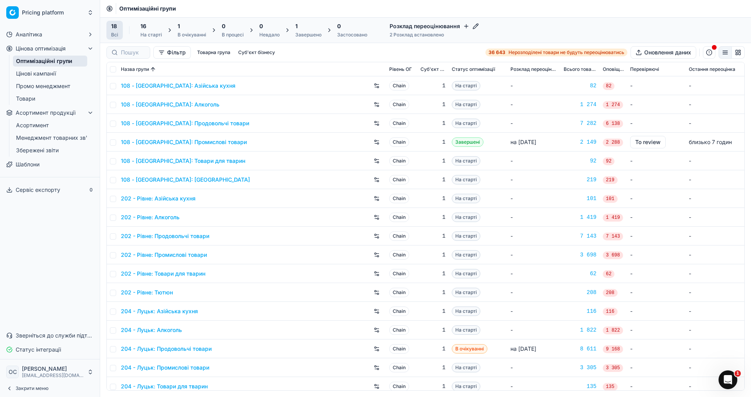
click at [149, 312] on link "204 - Луцьк: Азійська кухня" at bounding box center [159, 311] width 77 height 8
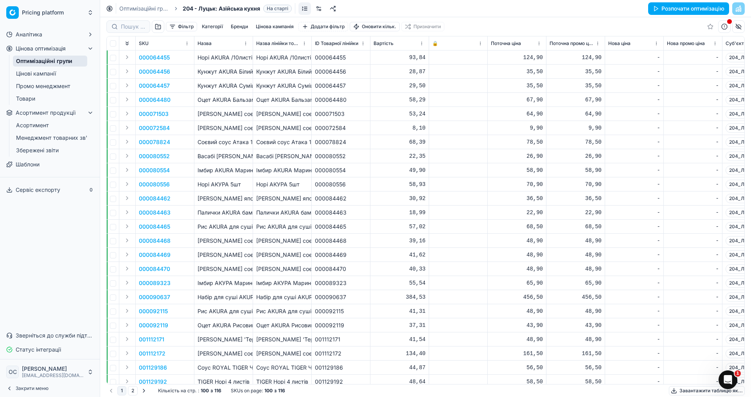
click at [153, 56] on p "000064455" at bounding box center [154, 58] width 31 height 8
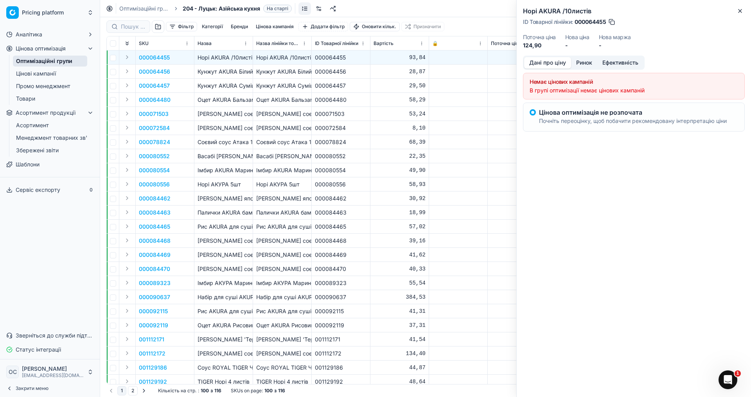
click at [363, 117] on div "Цінова оптимізація не розпочата Почніть переоцінку, щоб побачити рекомендовану …" at bounding box center [633, 117] width 188 height 16
drag, startPoint x: 574, startPoint y: 117, endPoint x: 552, endPoint y: 113, distance: 22.6
click at [363, 117] on div "Цінова оптимізація не розпочата Почніть переоцінку, щоб побачити рекомендовану …" at bounding box center [633, 117] width 188 height 16
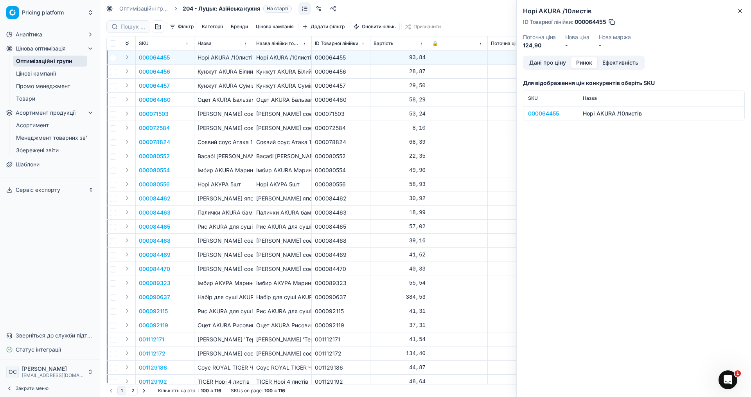
click at [363, 61] on button "Ринок" at bounding box center [584, 62] width 26 height 11
click at [283, 259] on td "Соус AKURA соєвий для салату / 200мл" at bounding box center [282, 255] width 59 height 14
click at [202, 27] on button "Категорії" at bounding box center [212, 26] width 27 height 9
click at [363, 149] on td "22,35" at bounding box center [400, 156] width 59 height 14
click at [333, 27] on button "Додати фільтр" at bounding box center [324, 26] width 50 height 9
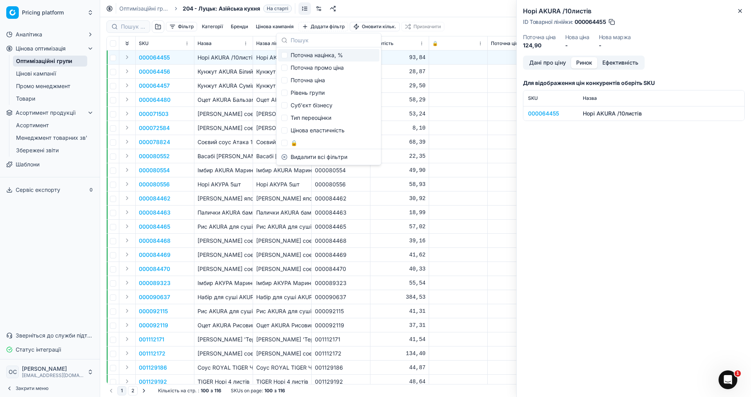
scroll to position [450, 0]
click at [286, 78] on input "Suggestions" at bounding box center [284, 78] width 6 height 6
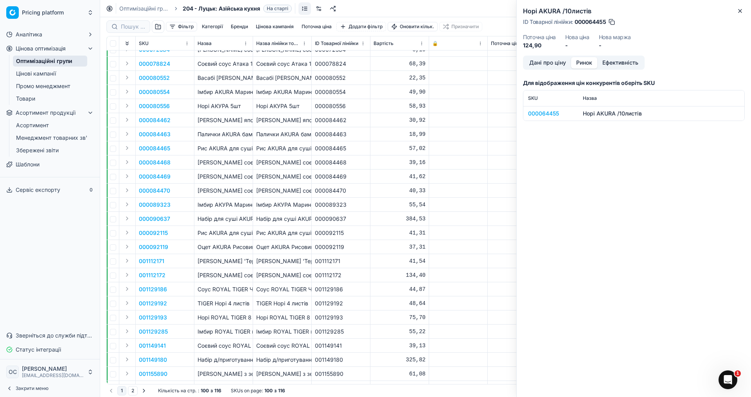
scroll to position [0, 0]
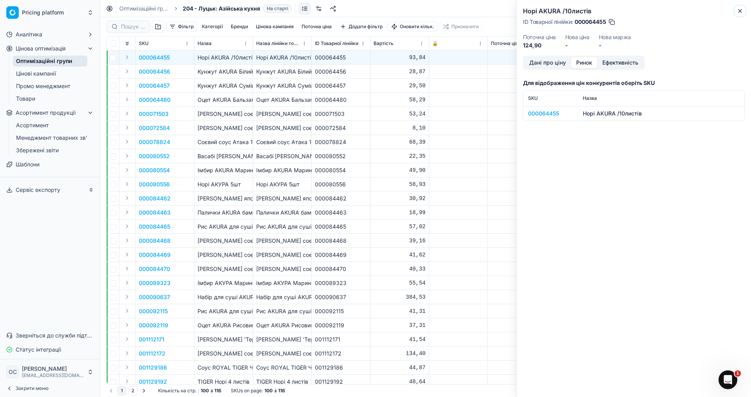
click at [363, 11] on button "Close" at bounding box center [740, 10] width 9 height 9
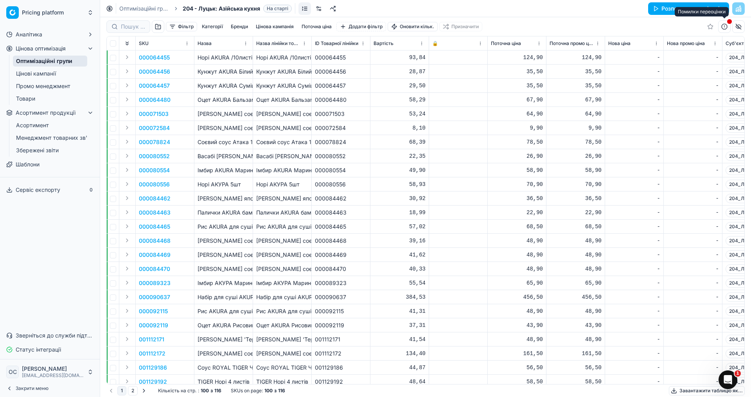
click at [363, 24] on span "button" at bounding box center [730, 21] width 6 height 6
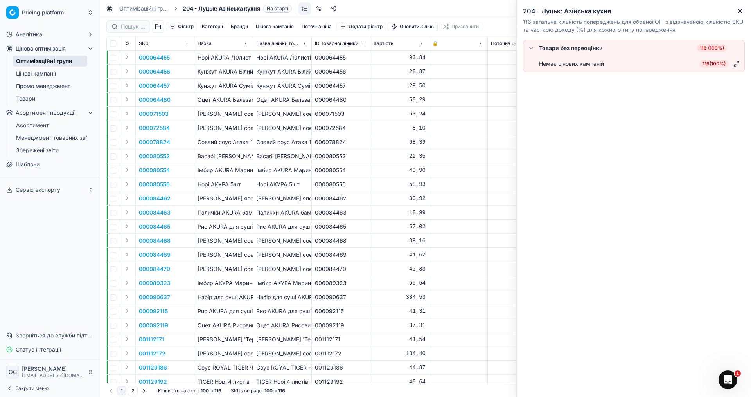
drag, startPoint x: 602, startPoint y: 144, endPoint x: 739, endPoint y: 31, distance: 177.4
click at [363, 142] on div "Товари без переоцінки 116 (100%) Немає цінових кампаній 116 ( 100% )" at bounding box center [634, 218] width 234 height 357
click at [363, 11] on div "204 - Луцьк: Азійська кухня 116 загальна кількість попереджень для обраної ОГ, …" at bounding box center [634, 20] width 234 height 40
click at [363, 102] on div "58,29" at bounding box center [400, 100] width 52 height 8
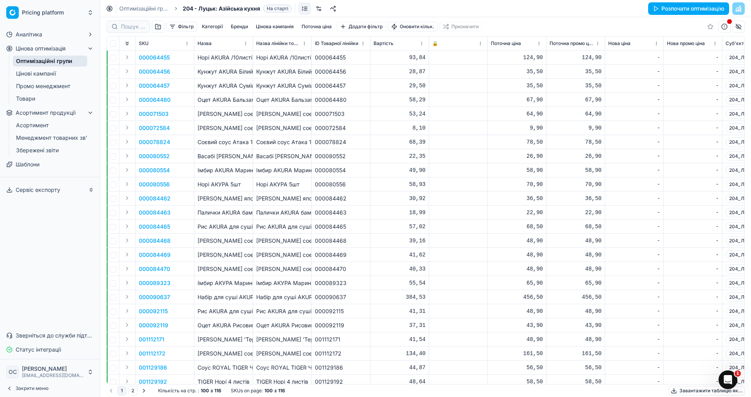
click at [291, 173] on div "Імбир AKURA Маринован.180 г" at bounding box center [282, 170] width 52 height 8
click at [317, 64] on td "000064455" at bounding box center [341, 57] width 59 height 14
click at [178, 25] on button "Фільтр" at bounding box center [181, 26] width 31 height 9
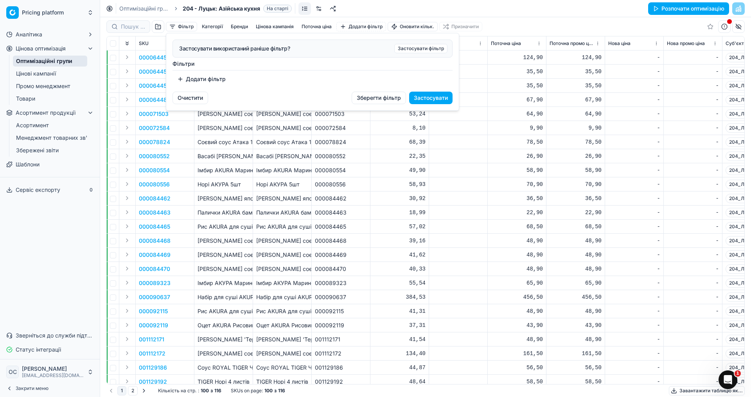
click at [185, 73] on button "Додати фільтр" at bounding box center [202, 79] width 58 height 13
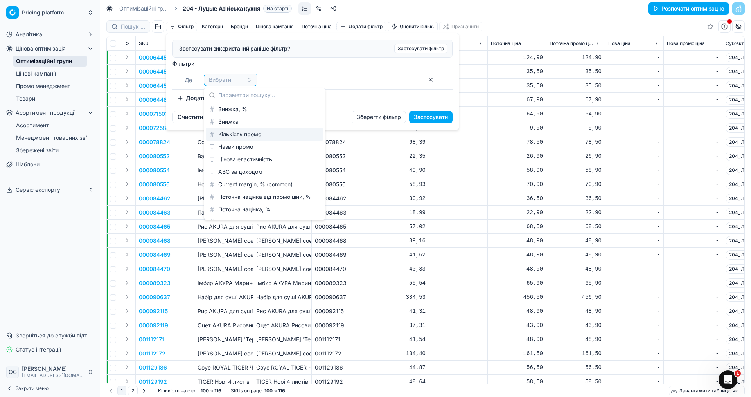
scroll to position [352, 0]
click at [363, 184] on html "Pricing platform Аналітика Цінова оптимізація Оптимізаційні групи Цінові кампан…" at bounding box center [375, 198] width 751 height 397
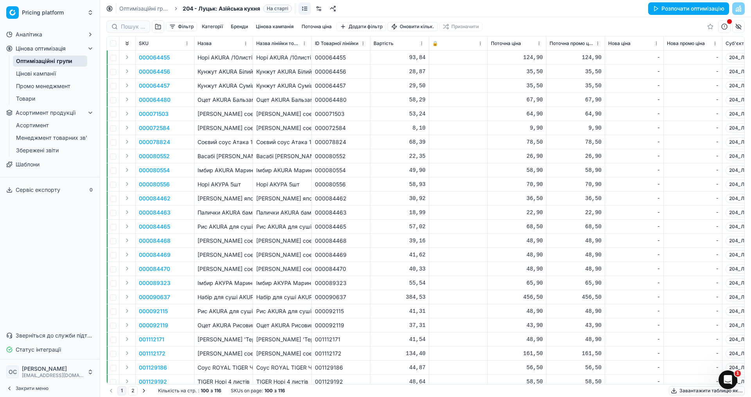
click at [363, 215] on div "22,90" at bounding box center [517, 213] width 52 height 8
click at [363, 256] on div "-" at bounding box center [635, 255] width 52 height 8
click at [359, 164] on td "000080554" at bounding box center [341, 170] width 59 height 14
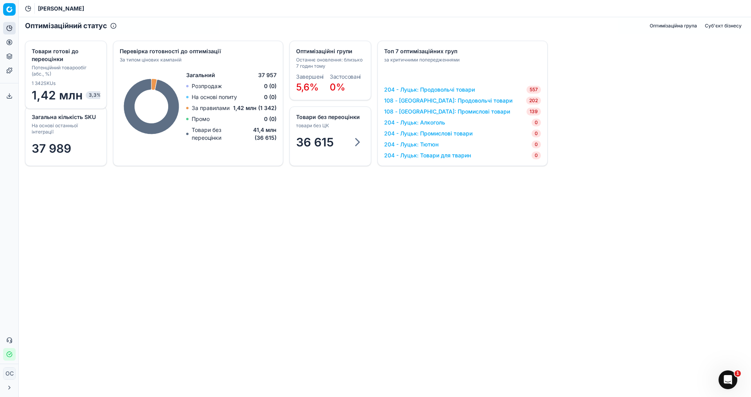
click at [661, 140] on div "Загальна кількість SKU На основі останньої інтеграції 37 989 Оптимізаційні груп…" at bounding box center [385, 103] width 733 height 138
drag, startPoint x: 661, startPoint y: 254, endPoint x: 585, endPoint y: 231, distance: 78.9
click at [630, 252] on div "Оптимізаційний статус Оптимізаційна група Суб'єкт бізнесу Загальна кількість SK…" at bounding box center [385, 207] width 733 height 380
click at [417, 277] on div "Оптимізаційний статус Оптимізаційна група Суб'єкт бізнесу Загальна кількість SK…" at bounding box center [385, 207] width 733 height 380
click at [688, 273] on div "Оптимізаційний статус Оптимізаційна група Суб'єкт бізнесу Загальна кількість SK…" at bounding box center [385, 207] width 733 height 380
